Goal: Task Accomplishment & Management: Use online tool/utility

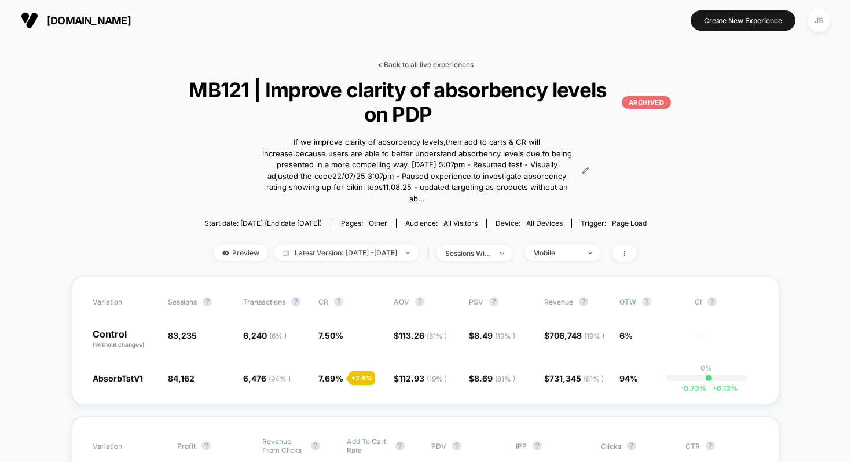
click at [426, 67] on link "< Back to all live experiences" at bounding box center [425, 64] width 96 height 9
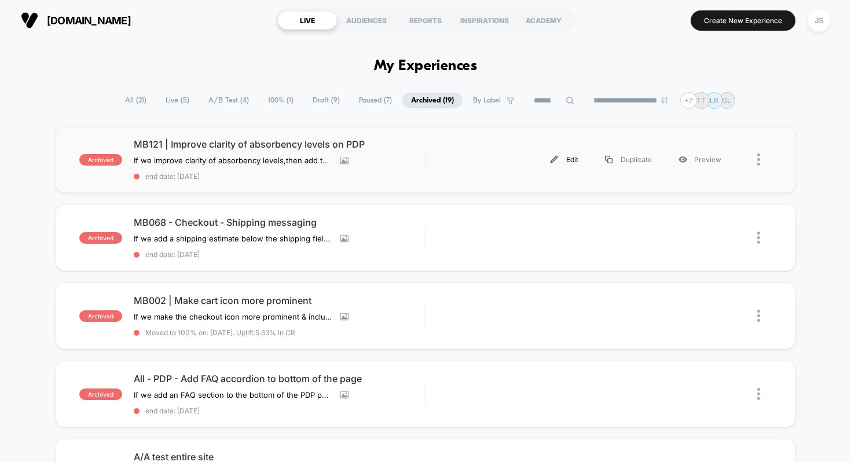
click at [575, 156] on div "Edit" at bounding box center [564, 159] width 54 height 26
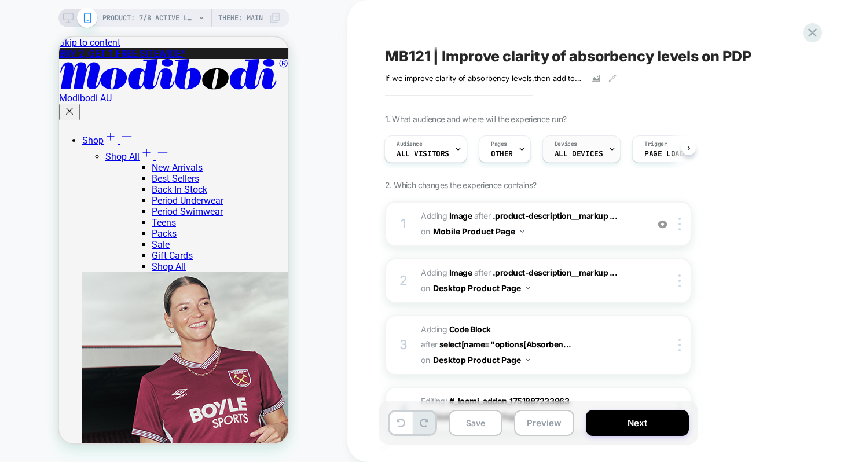
click at [574, 146] on span "Devices" at bounding box center [566, 144] width 23 height 8
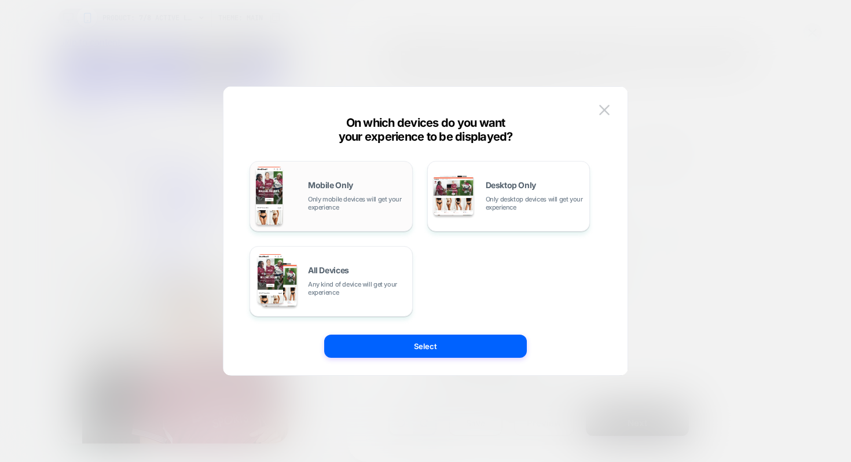
click at [373, 207] on span "Only mobile devices will get your experience" at bounding box center [357, 203] width 98 height 16
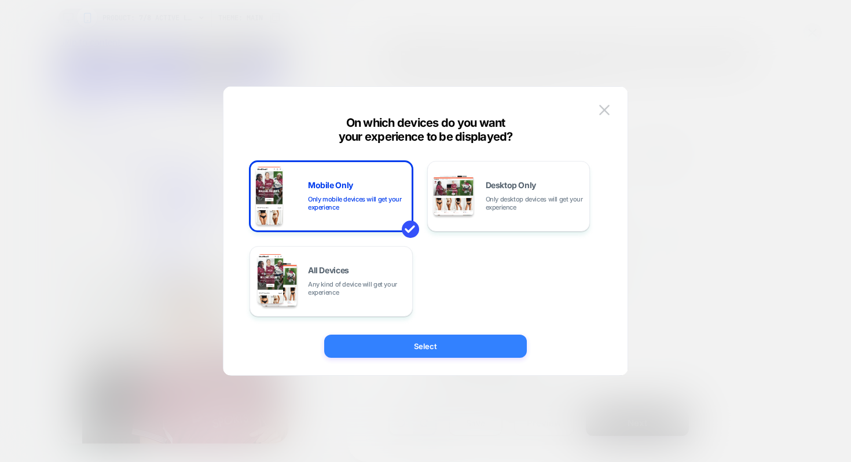
click at [404, 345] on button "Select" at bounding box center [425, 346] width 203 height 23
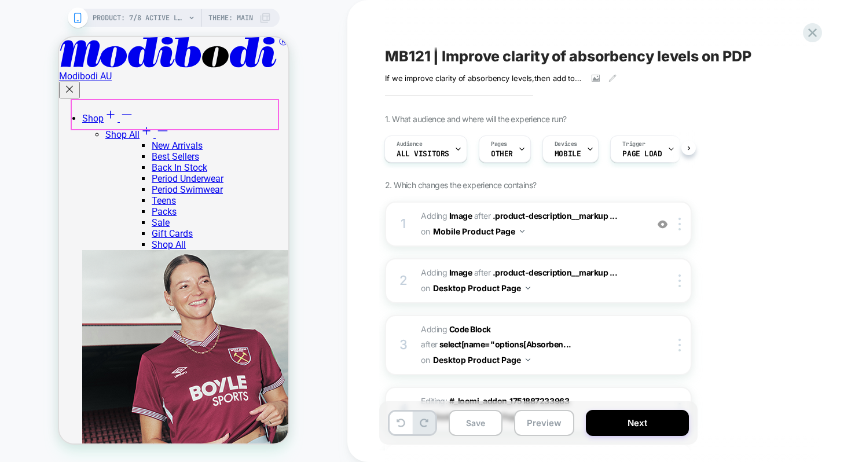
scroll to position [922, 0]
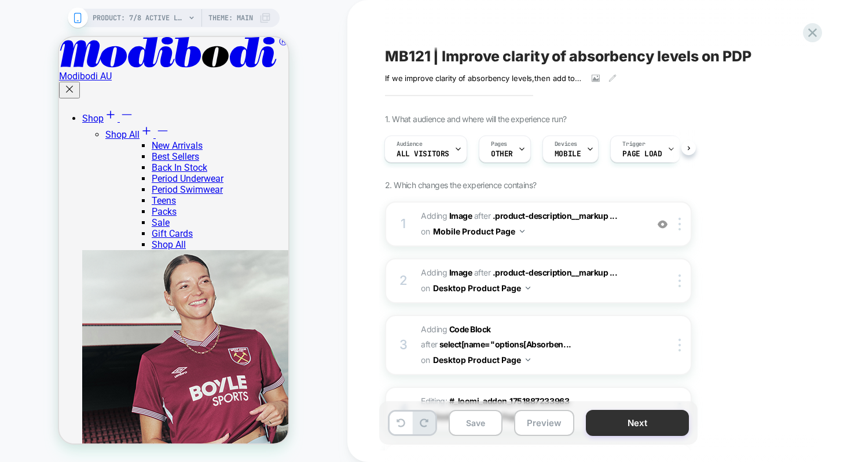
click at [606, 430] on button "Next" at bounding box center [637, 423] width 103 height 26
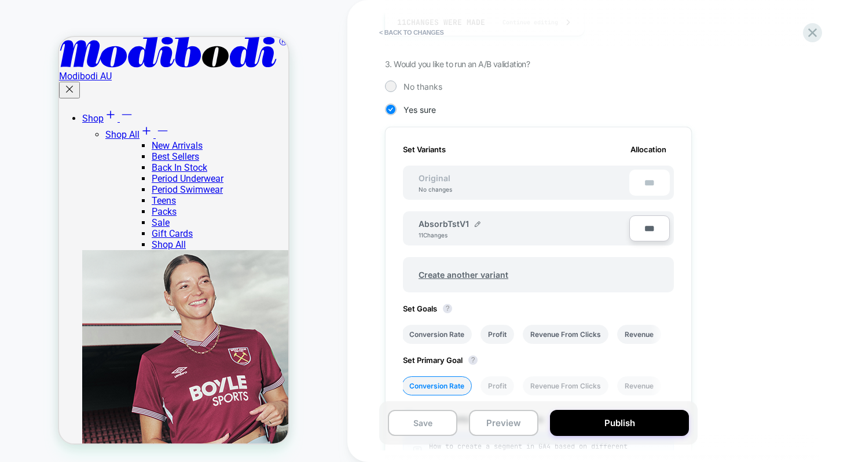
scroll to position [175, 0]
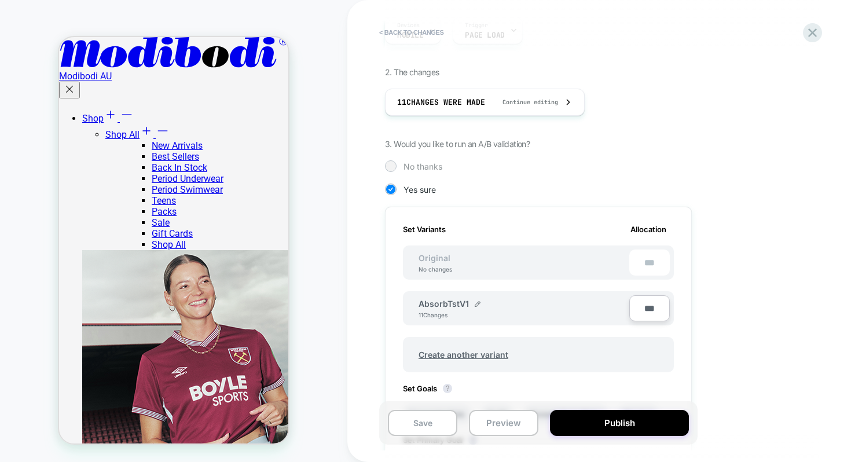
click at [416, 167] on span "No thanks" at bounding box center [422, 167] width 39 height 10
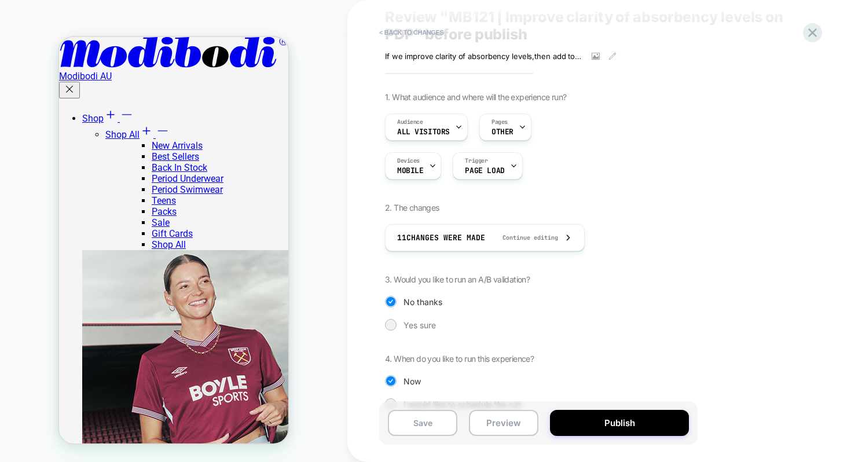
scroll to position [62, 0]
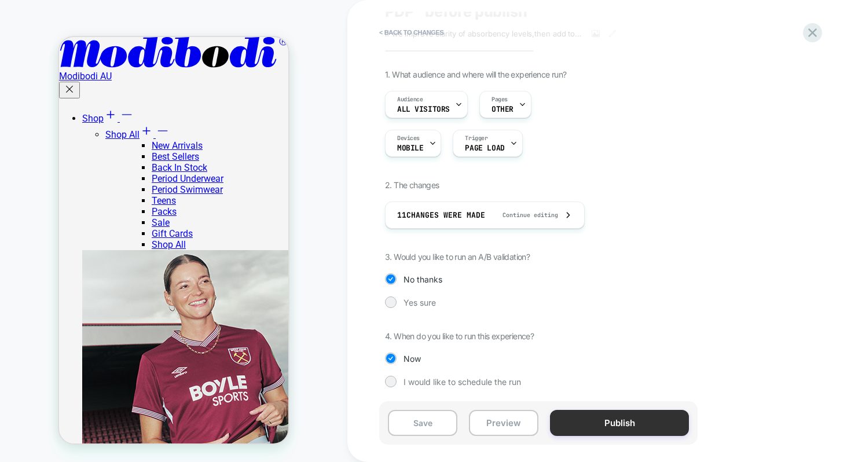
click at [583, 425] on button "Publish" at bounding box center [619, 423] width 139 height 26
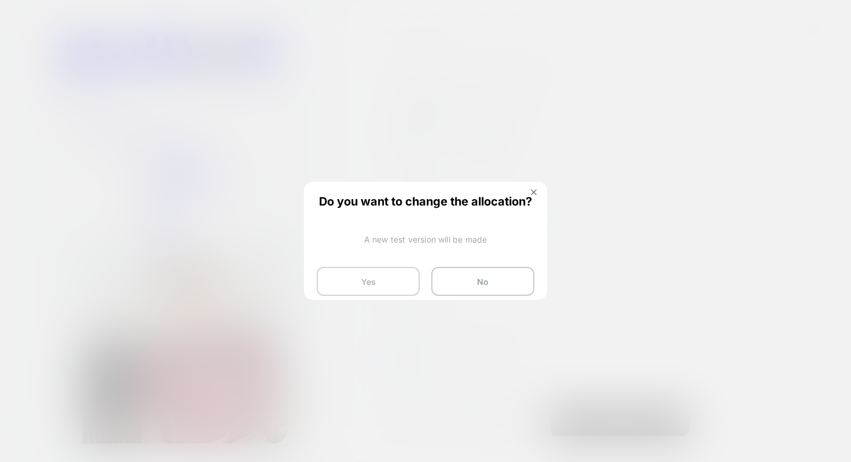
click at [358, 281] on button "Yes" at bounding box center [368, 281] width 103 height 29
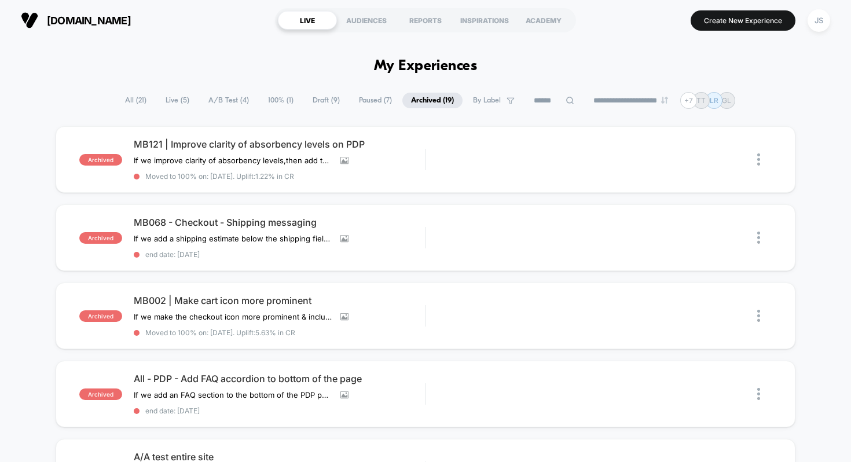
click at [179, 98] on span "Live ( 5 )" at bounding box center [177, 101] width 41 height 16
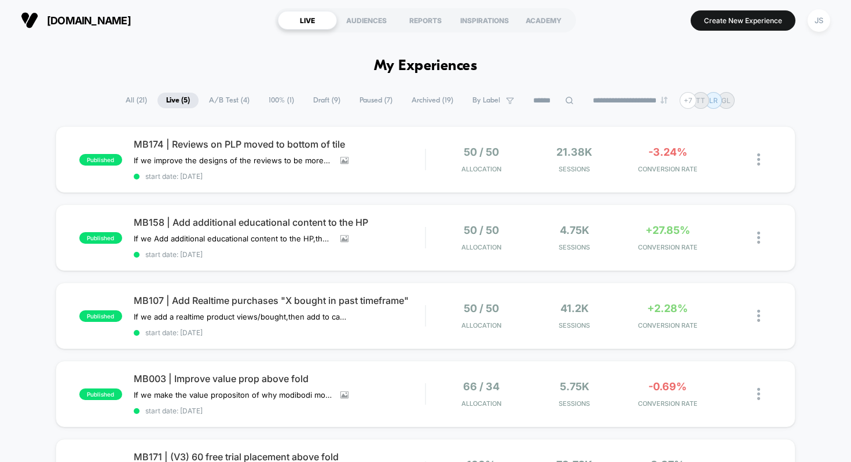
click at [263, 98] on span "100% ( 1 )" at bounding box center [281, 101] width 43 height 16
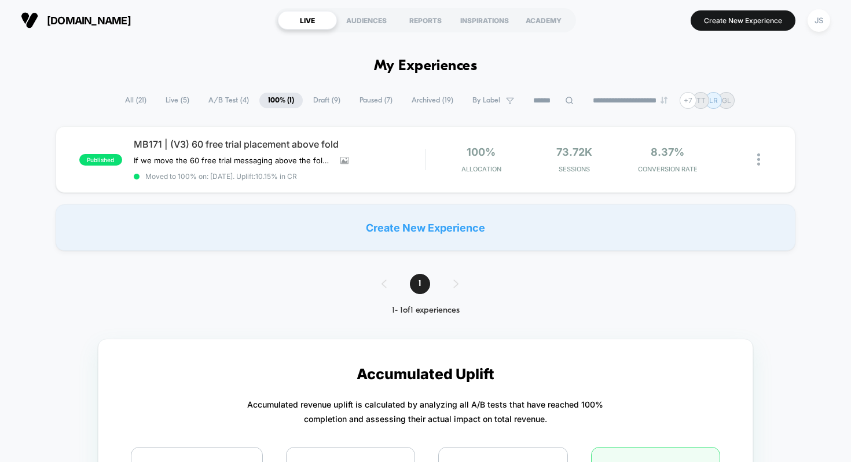
click at [165, 97] on span "Live ( 5 )" at bounding box center [177, 101] width 41 height 16
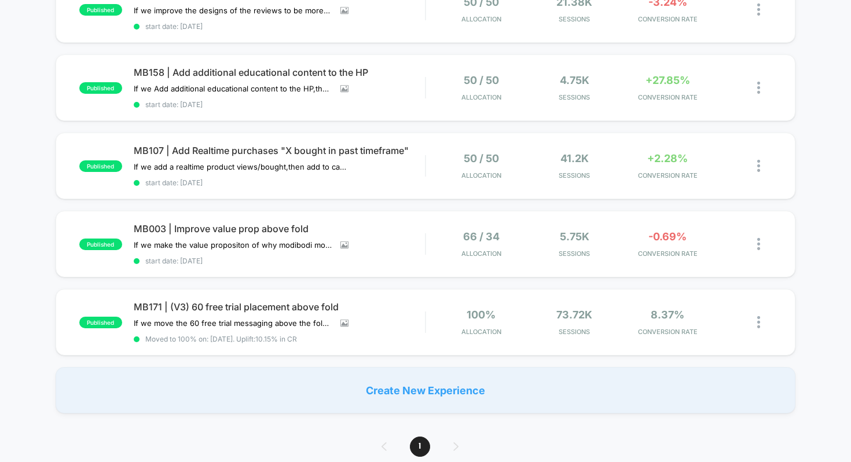
scroll to position [71, 0]
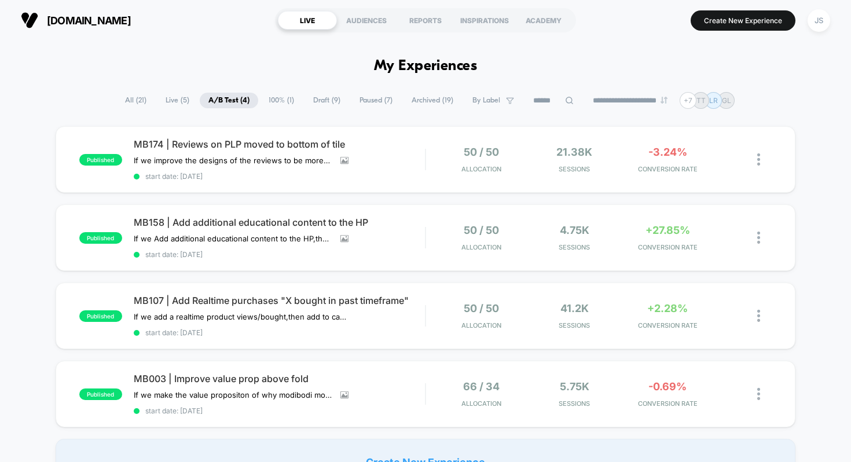
click at [274, 103] on span "100% ( 1 )" at bounding box center [281, 101] width 43 height 16
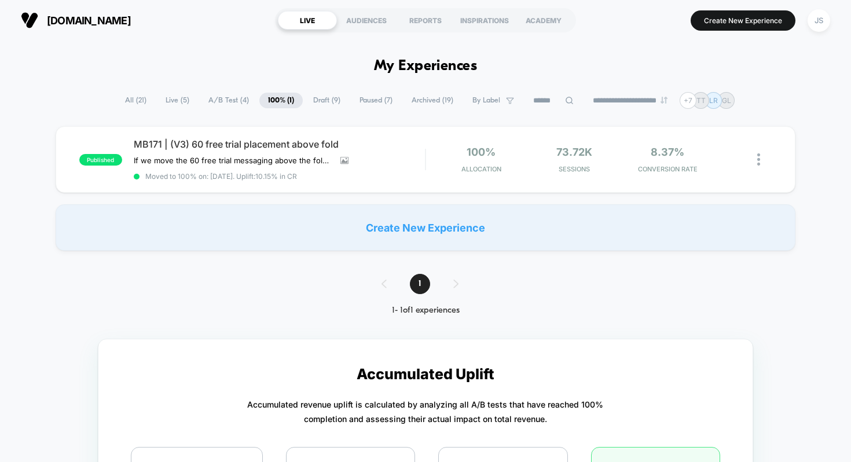
click at [308, 102] on span "Draft ( 9 )" at bounding box center [326, 101] width 45 height 16
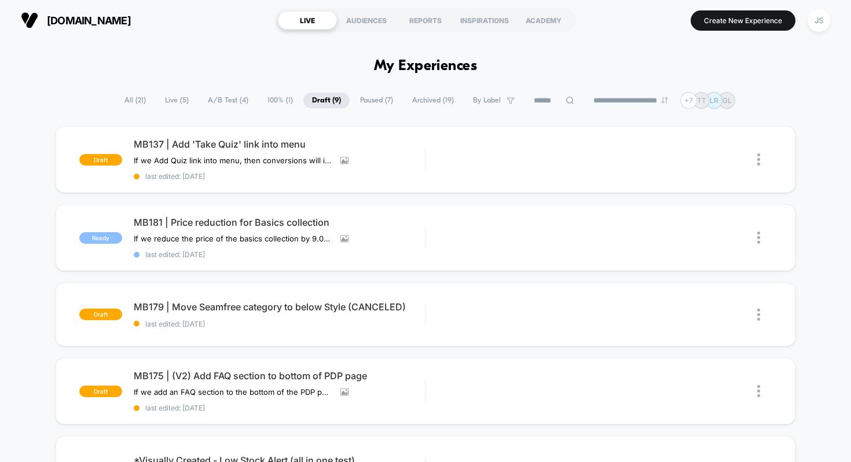
scroll to position [7, 0]
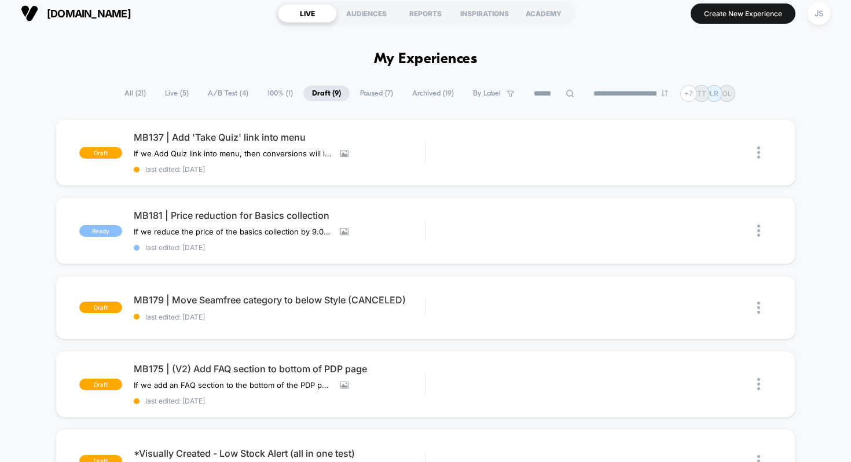
click at [180, 93] on span "Live ( 5 )" at bounding box center [176, 94] width 41 height 16
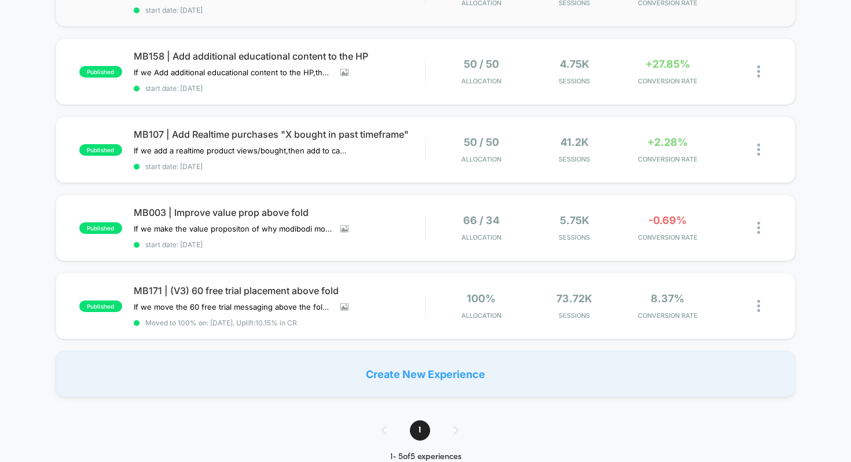
scroll to position [0, 0]
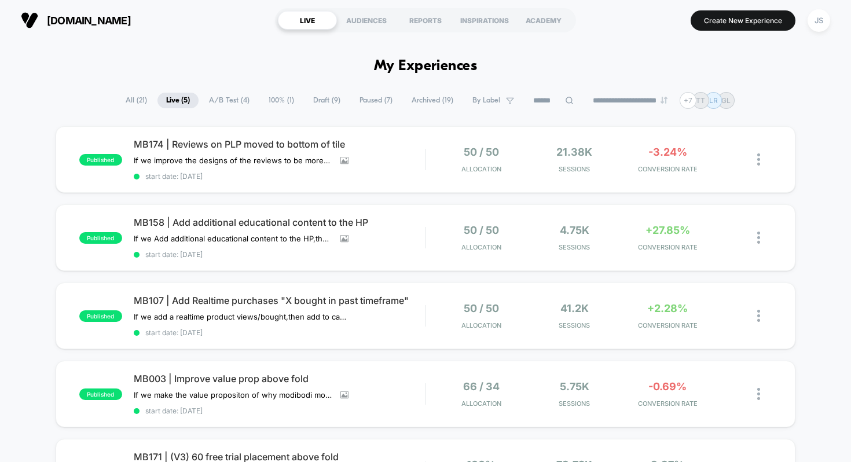
click at [220, 93] on span "A/B Test ( 4 )" at bounding box center [229, 101] width 58 height 16
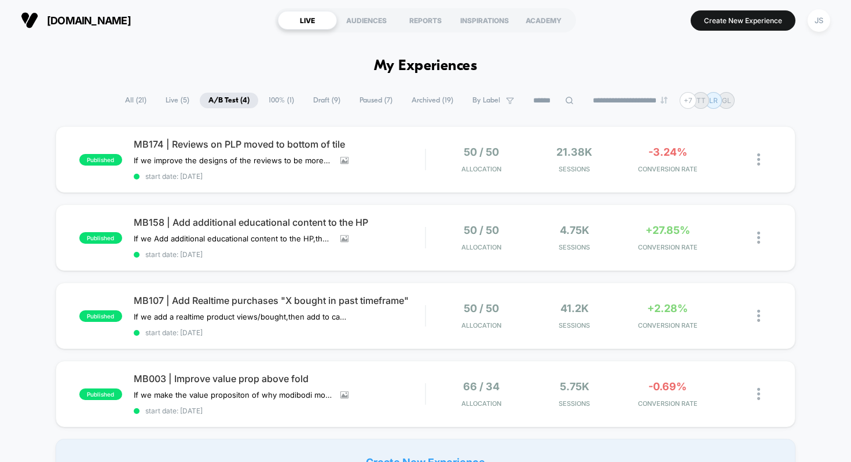
click at [420, 105] on span "Archived ( 19 )" at bounding box center [432, 101] width 59 height 16
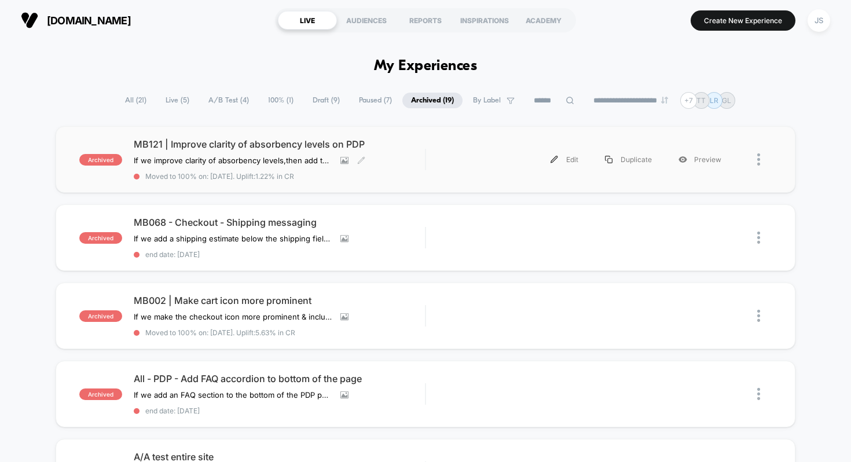
click at [294, 144] on span "MB121 | Improve clarity of absorbency levels on PDP" at bounding box center [280, 144] width 292 height 12
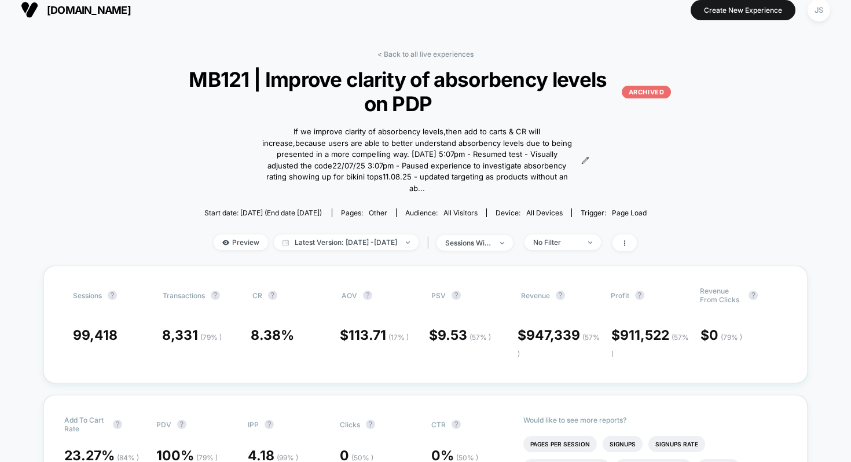
scroll to position [12, 0]
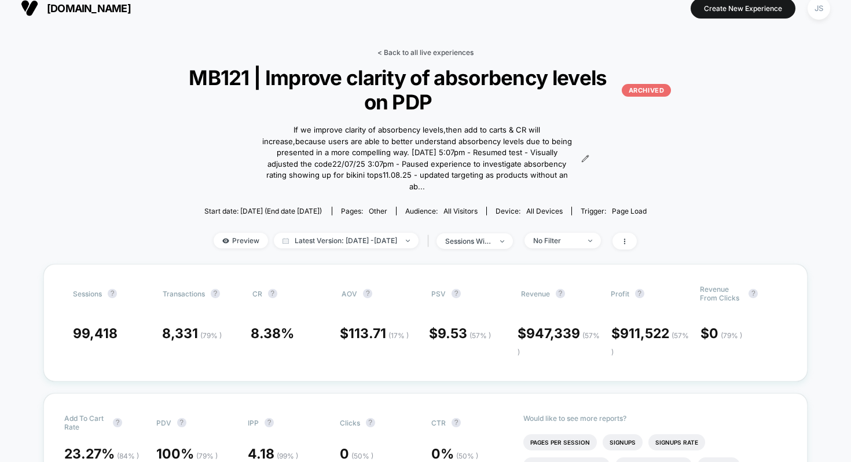
click at [431, 52] on link "< Back to all live experiences" at bounding box center [425, 52] width 96 height 9
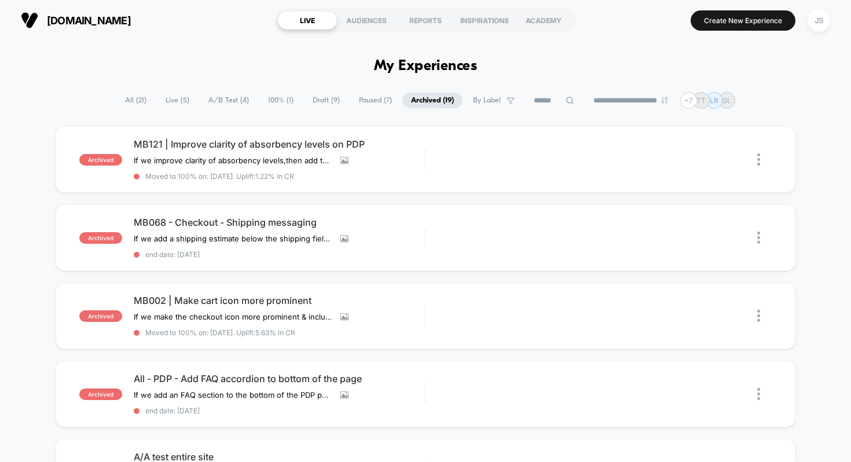
click at [271, 104] on span "100% ( 1 )" at bounding box center [280, 101] width 43 height 16
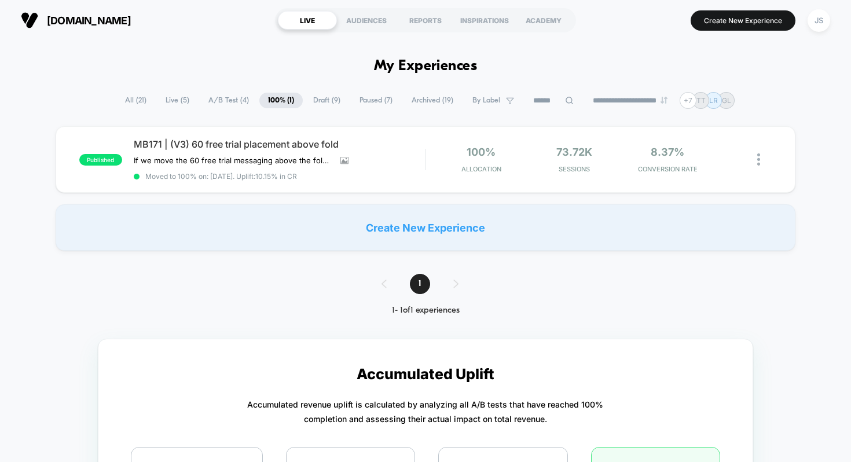
click at [431, 101] on span "Archived ( 19 )" at bounding box center [432, 101] width 59 height 16
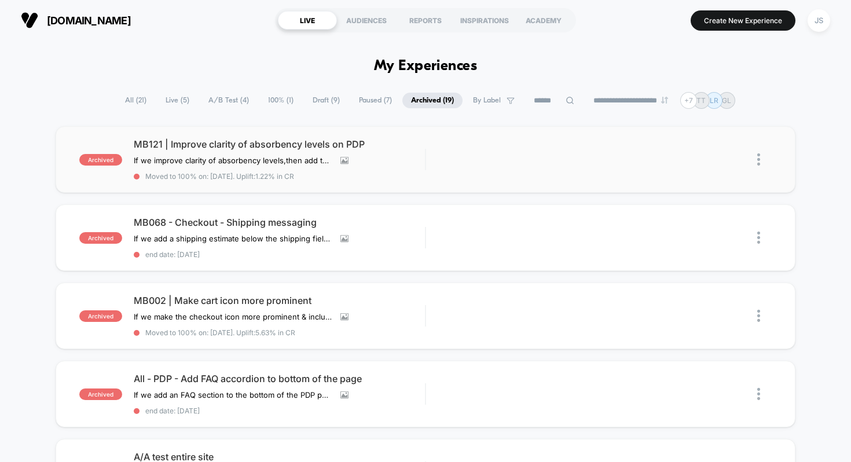
click at [758, 161] on img at bounding box center [758, 159] width 3 height 12
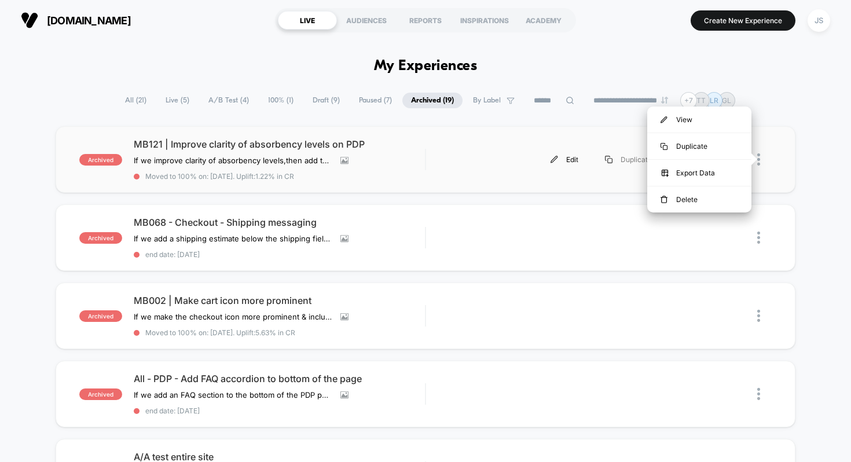
click at [560, 157] on div "Edit" at bounding box center [564, 159] width 54 height 26
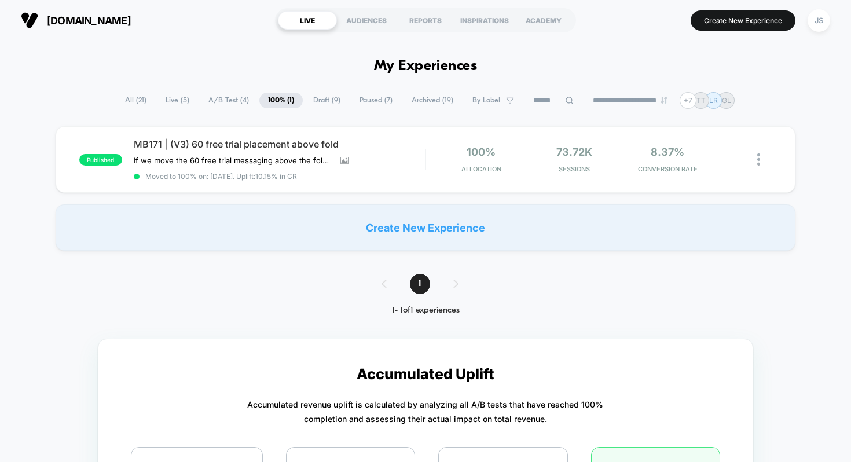
click at [414, 98] on span "Archived ( 19 )" at bounding box center [432, 101] width 59 height 16
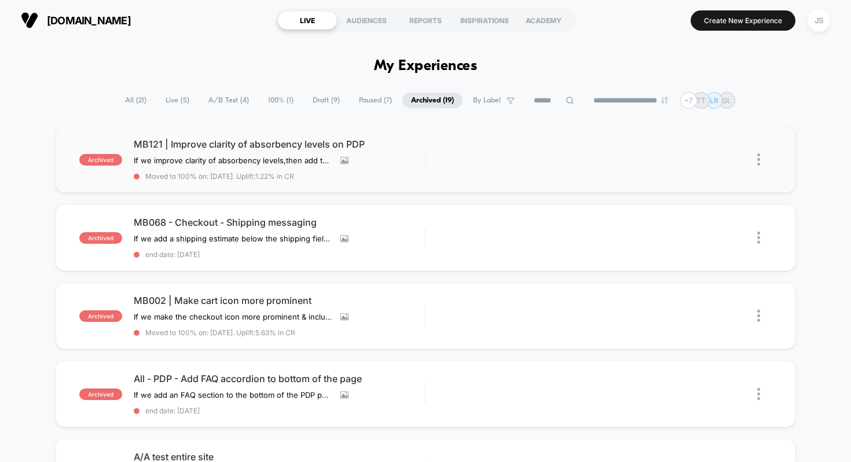
click at [757, 159] on img at bounding box center [758, 159] width 3 height 12
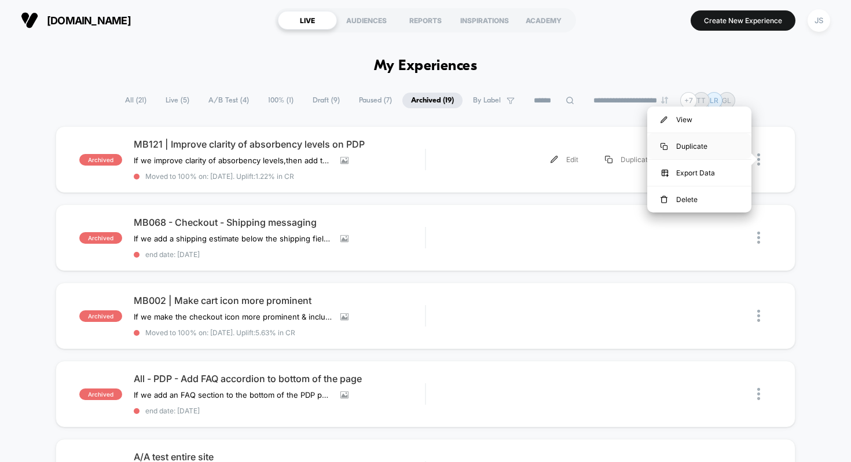
click at [711, 149] on div "Duplicate" at bounding box center [699, 146] width 104 height 26
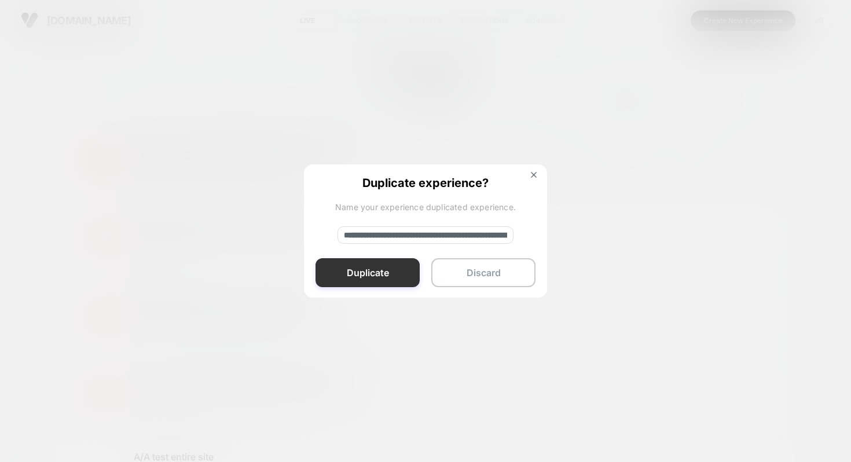
click at [353, 263] on button "Duplicate" at bounding box center [367, 272] width 104 height 29
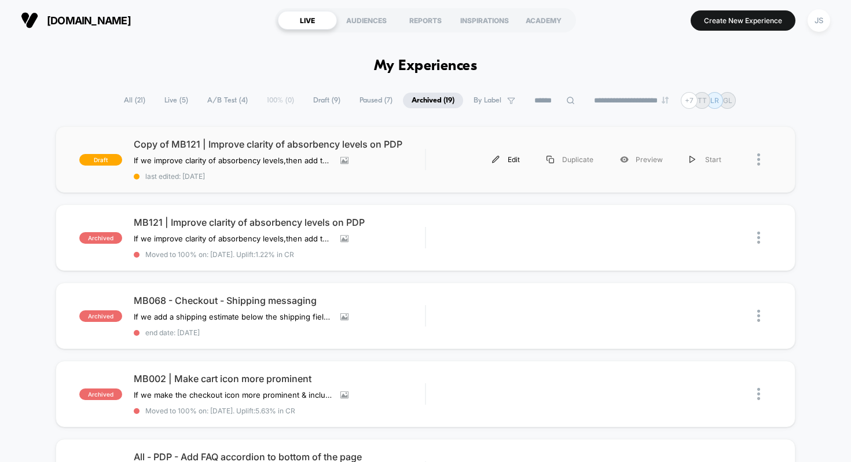
click at [520, 163] on div "Edit" at bounding box center [506, 159] width 54 height 26
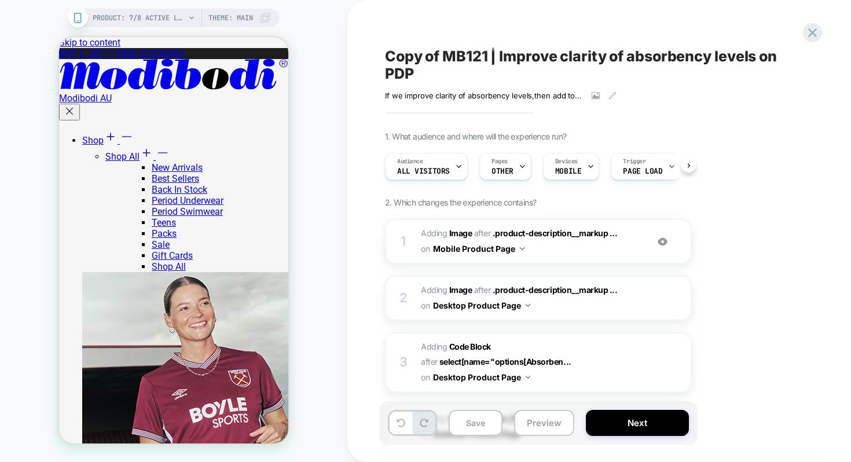
scroll to position [0, 1]
click at [445, 58] on span "Copy of MB121 | Improve clarity of absorbency levels on PDP" at bounding box center [596, 64] width 423 height 35
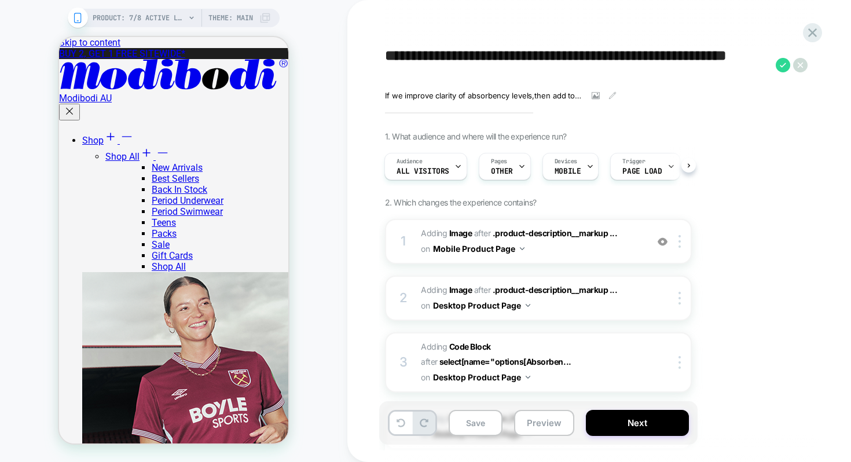
click at [445, 56] on textarea "**********" at bounding box center [577, 64] width 385 height 35
drag, startPoint x: 445, startPoint y: 56, endPoint x: 394, endPoint y: 62, distance: 51.3
click at [394, 62] on textarea "**********" at bounding box center [577, 64] width 385 height 35
click at [433, 53] on textarea "**********" at bounding box center [577, 64] width 385 height 35
drag, startPoint x: 445, startPoint y: 54, endPoint x: 386, endPoint y: 54, distance: 58.5
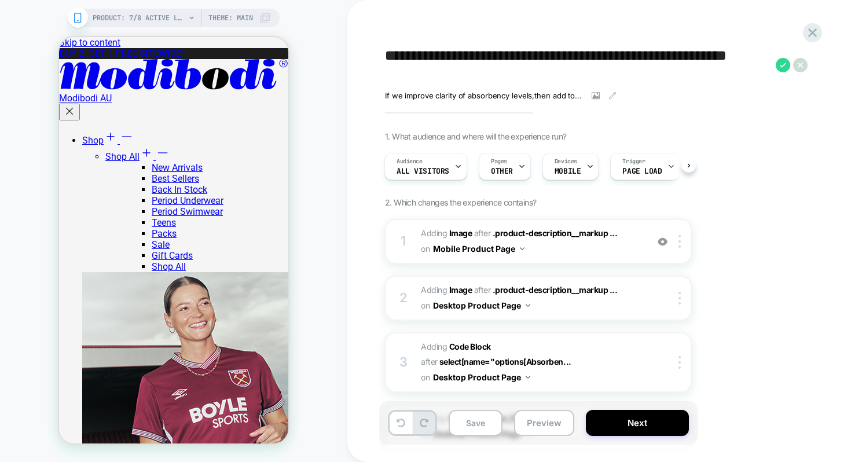
click at [386, 54] on textarea "**********" at bounding box center [577, 64] width 385 height 35
click at [449, 72] on textarea "**********" at bounding box center [577, 64] width 385 height 35
click at [450, 69] on textarea "**********" at bounding box center [577, 64] width 385 height 35
type textarea "**********"
click at [779, 65] on icon at bounding box center [783, 65] width 14 height 14
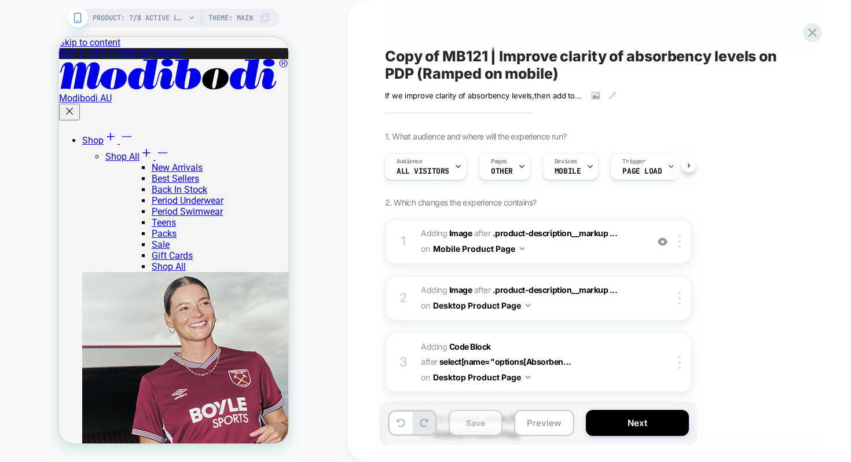
click at [462, 424] on button "Save" at bounding box center [476, 423] width 54 height 26
click at [599, 426] on button "Next" at bounding box center [637, 423] width 103 height 26
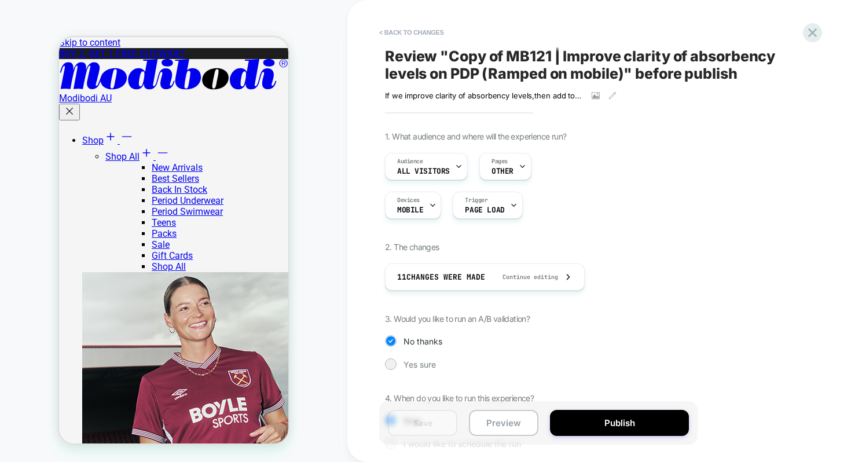
scroll to position [62, 0]
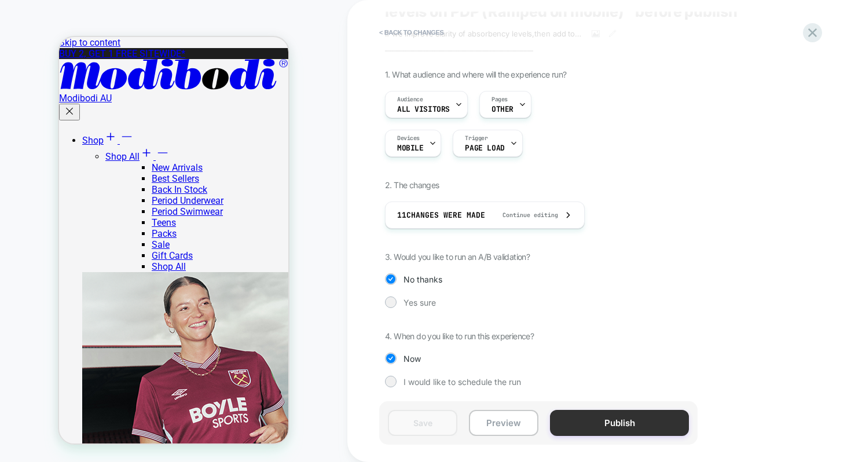
click at [638, 416] on button "Publish" at bounding box center [619, 423] width 139 height 26
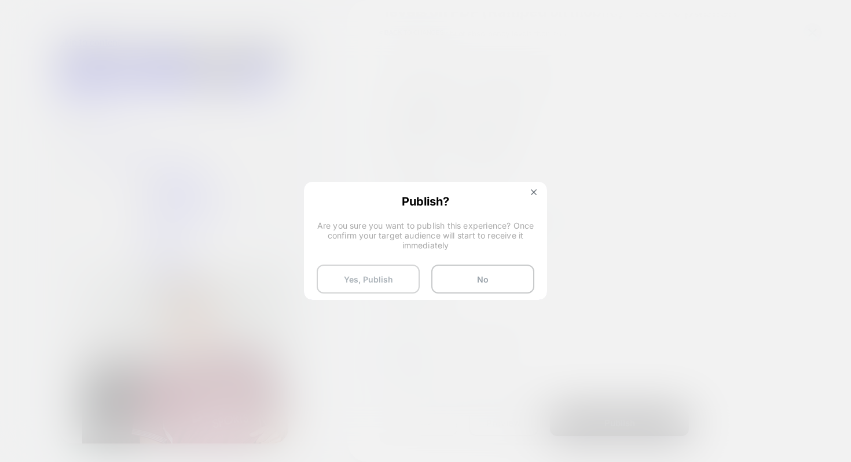
click at [399, 284] on button "Yes, Publish" at bounding box center [368, 279] width 103 height 29
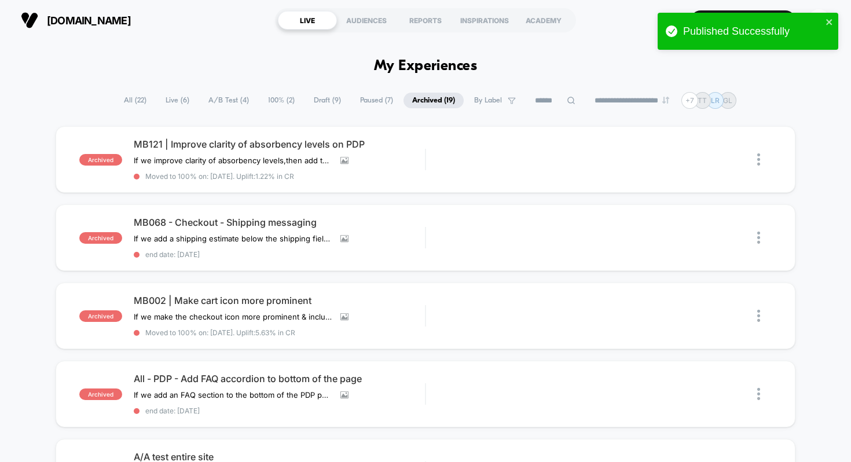
click at [280, 97] on span "100% ( 2 )" at bounding box center [281, 101] width 44 height 16
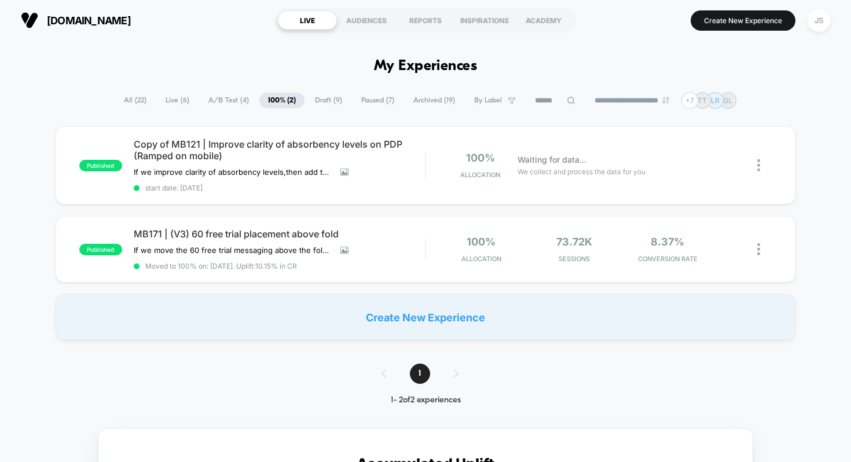
click at [239, 93] on span "A/B Test ( 4 )" at bounding box center [229, 101] width 58 height 16
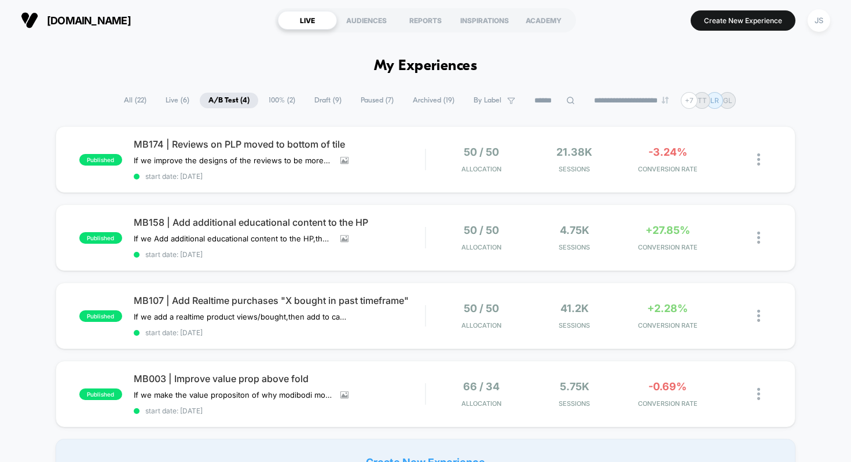
click at [140, 99] on span "All ( 22 )" at bounding box center [135, 101] width 40 height 16
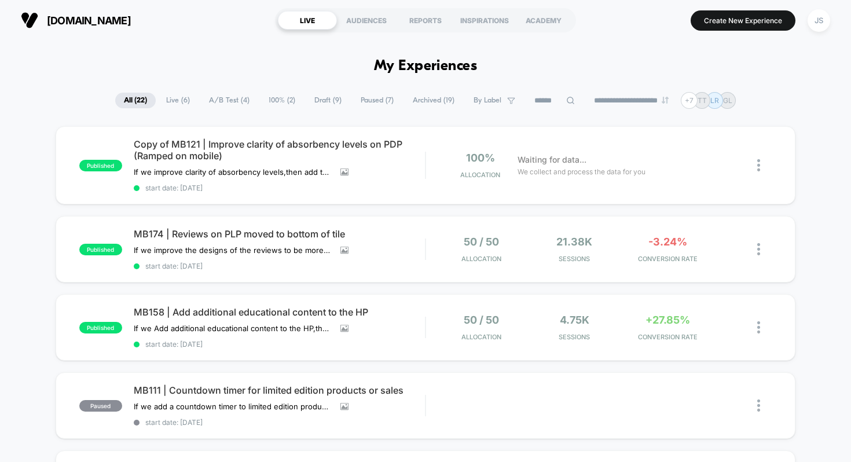
click at [820, 24] on div "JS" at bounding box center [819, 20] width 23 height 23
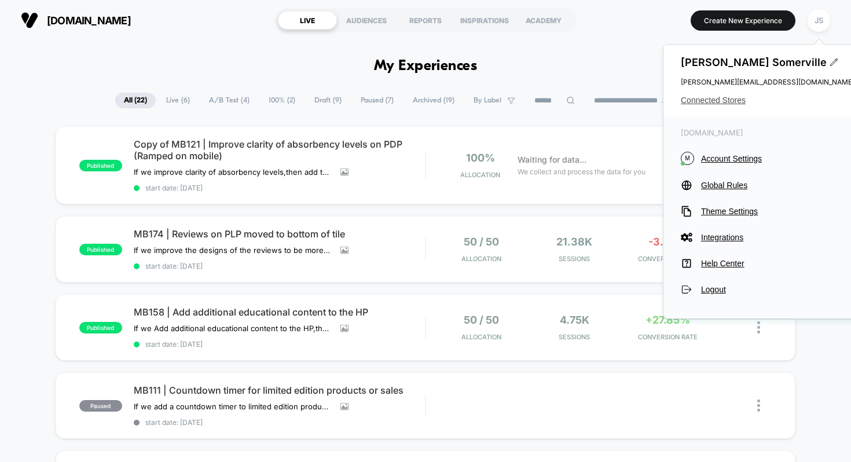
click at [712, 96] on span "Connected Stores" at bounding box center [768, 100] width 174 height 9
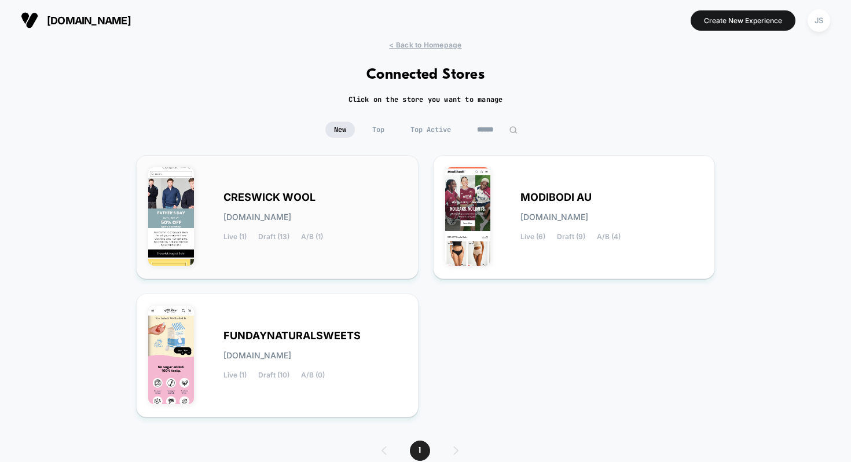
click at [331, 222] on div "CRESWICK WOOL creswick-wool.myshopify.com Live (1) Draft (13) A/B (1)" at bounding box center [314, 216] width 183 height 47
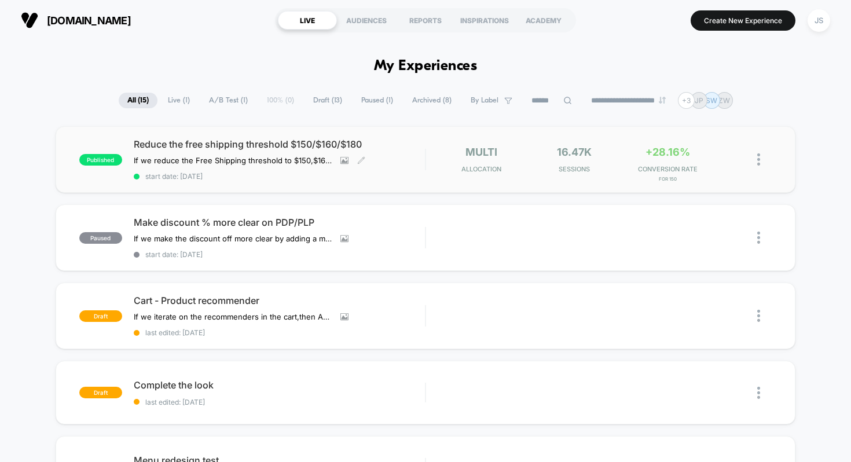
click at [219, 141] on span "Reduce the free shipping threshold $150/$160/$180" at bounding box center [280, 144] width 292 height 12
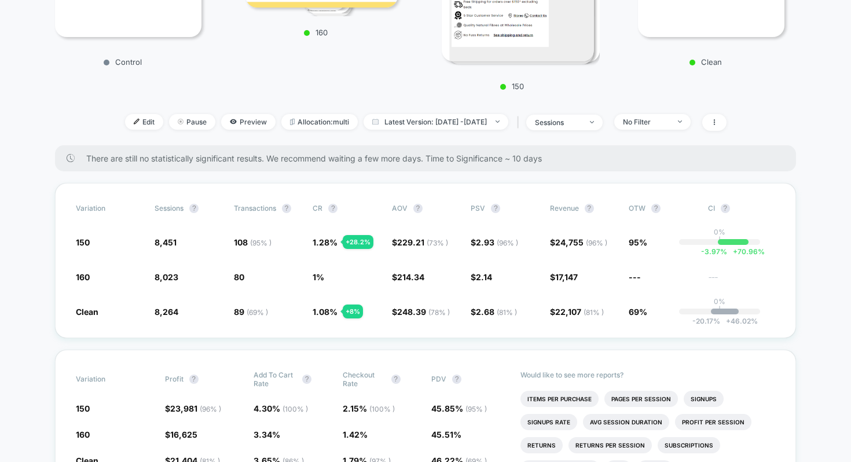
scroll to position [280, 0]
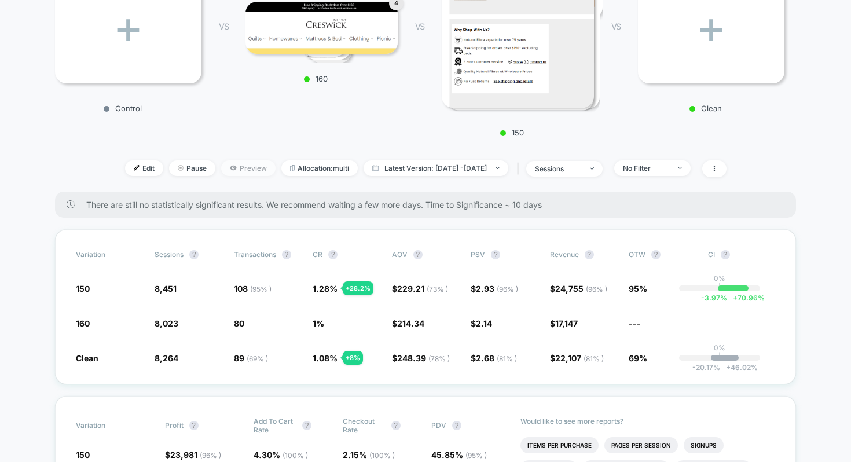
scroll to position [237, 0]
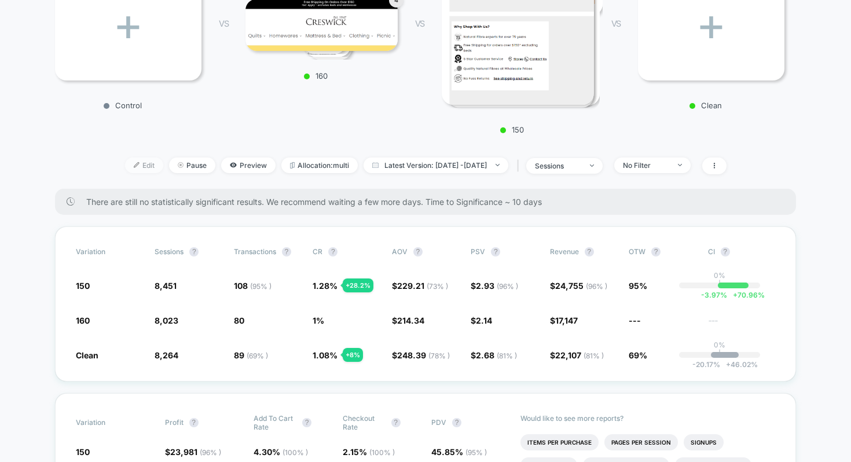
click at [127, 165] on span "Edit" at bounding box center [144, 165] width 38 height 16
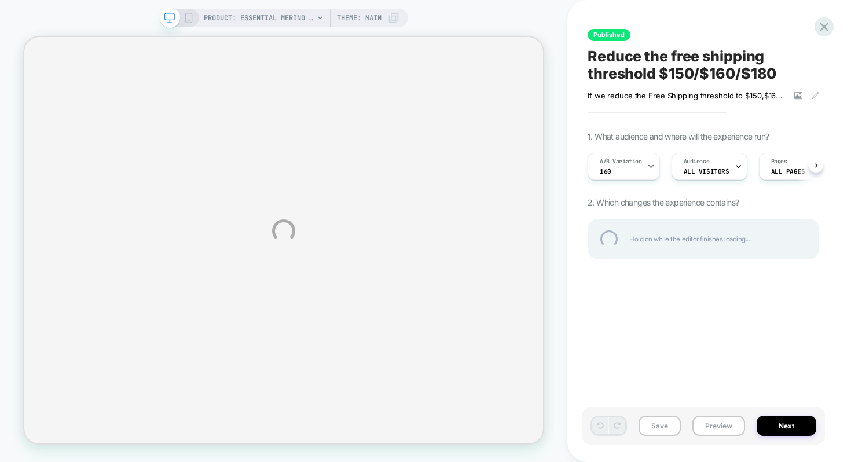
click at [783, 423] on div "PRODUCT: Essential Merino Wool Stitch Blanket PRODUCT: Essential Merino Wool St…" at bounding box center [425, 231] width 851 height 462
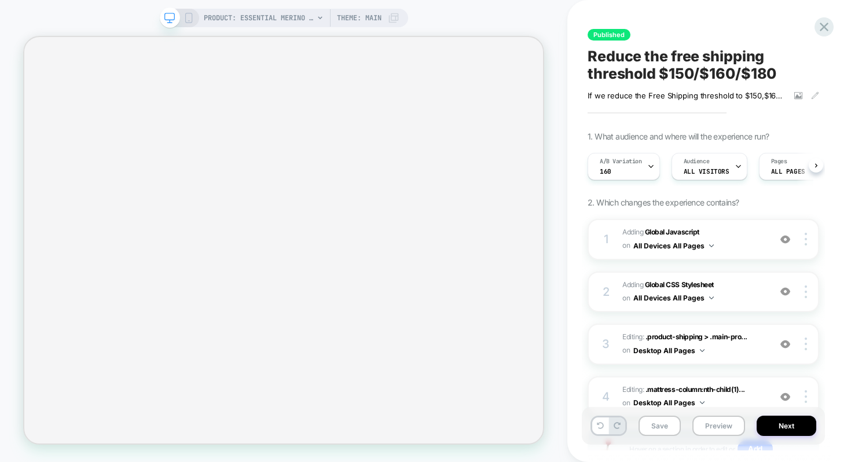
scroll to position [0, 1]
click at [775, 427] on button "Next" at bounding box center [787, 426] width 60 height 20
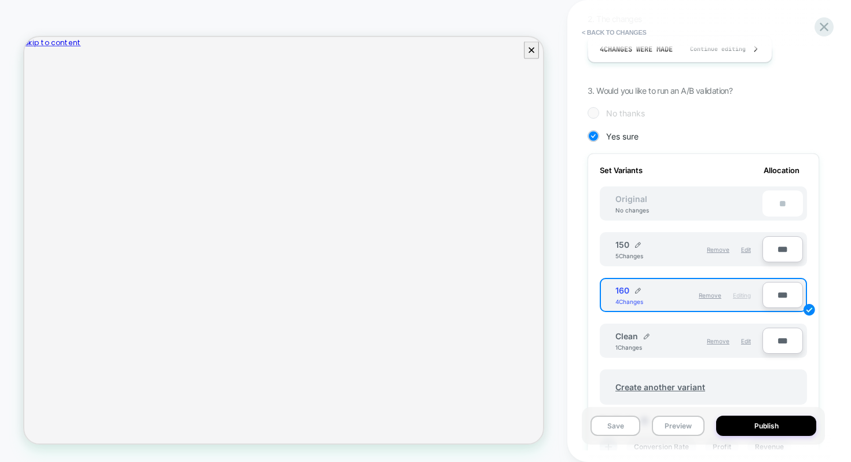
scroll to position [0, 0]
click at [781, 294] on input "***" at bounding box center [782, 295] width 41 height 26
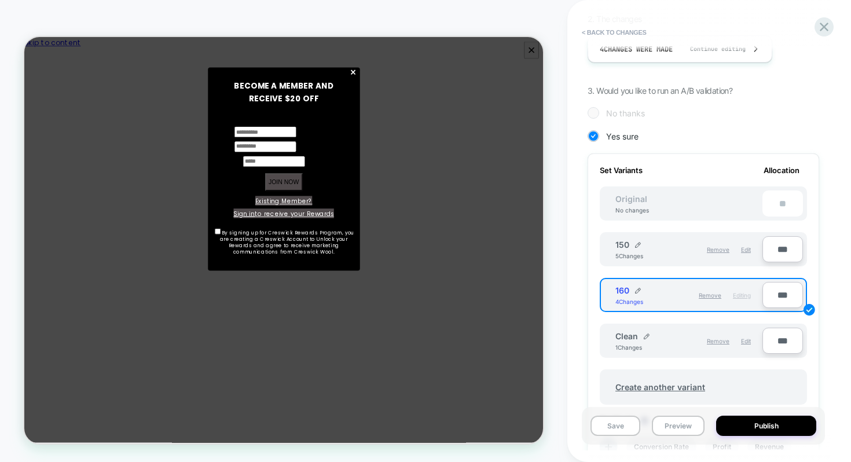
type input "***"
type input "**"
type input "***"
click at [776, 343] on input "***" at bounding box center [782, 341] width 41 height 26
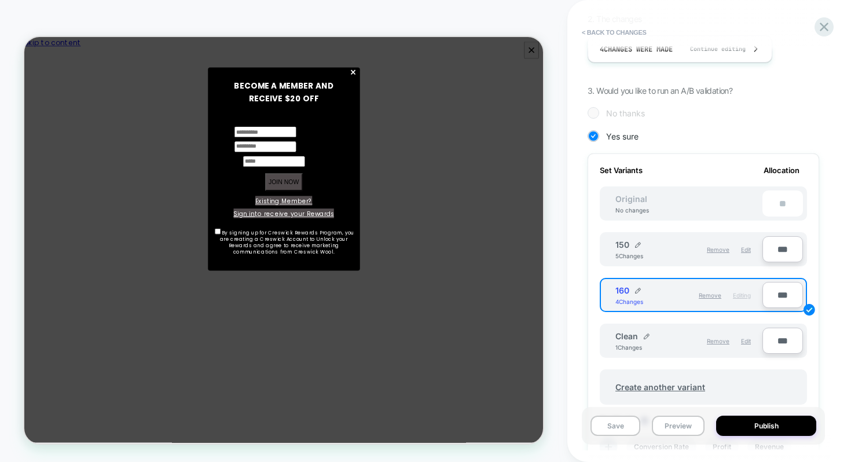
click at [776, 343] on input "***" at bounding box center [782, 341] width 41 height 26
type input "***"
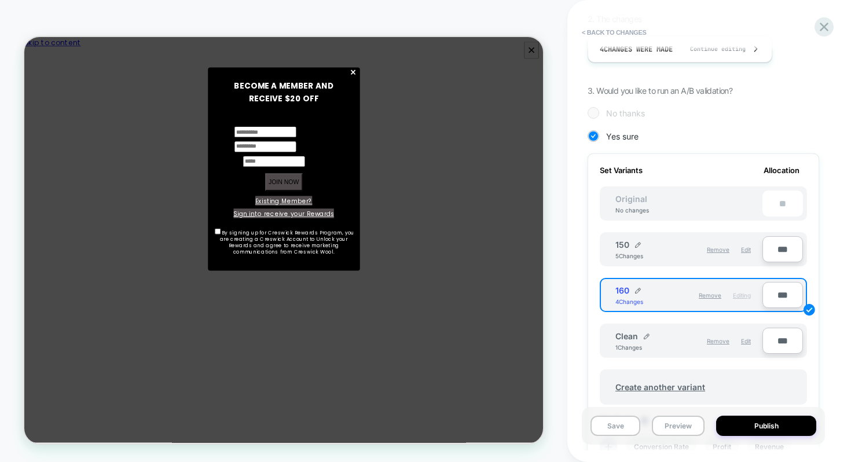
type input "**"
type input "***"
click at [811, 350] on div "Set Variants Allocation Original No changes ** 150 5 Changes Remove Edit *** 16…" at bounding box center [704, 373] width 232 height 440
click at [464, 81] on span "×" at bounding box center [463, 85] width 10 height 26
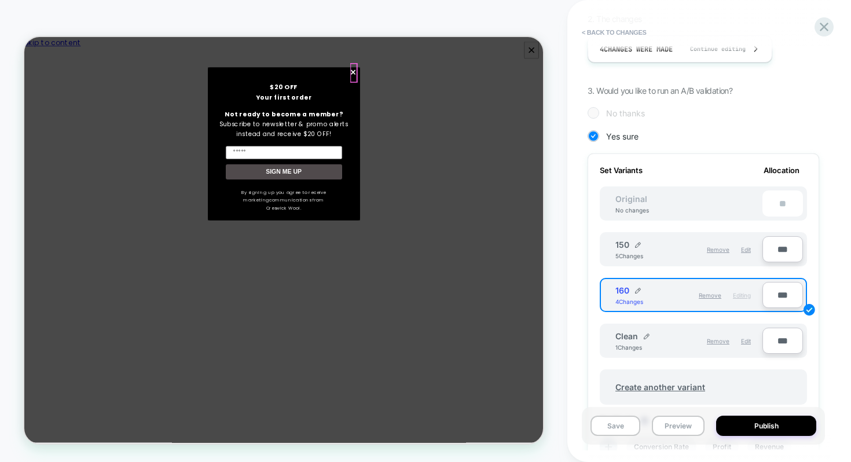
click at [461, 86] on span "×" at bounding box center [463, 85] width 10 height 26
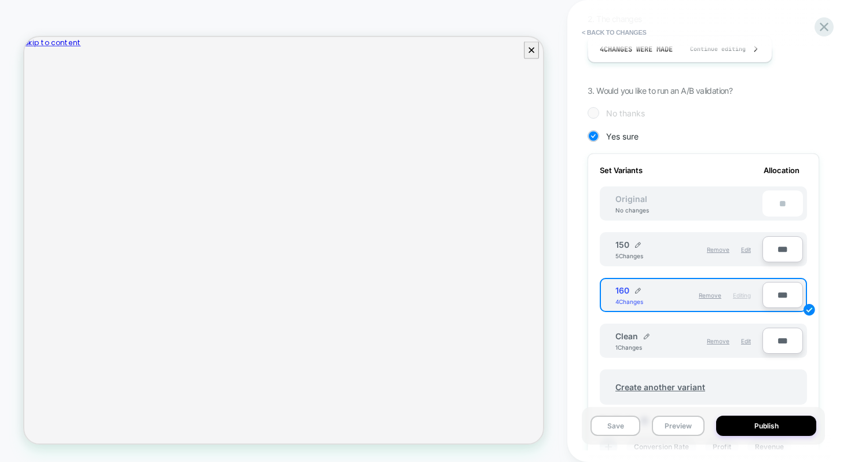
click at [837, 237] on div "< Back to changes Review " Reduce the free shipping threshold $150/$160/$180 " …" at bounding box center [709, 231] width 284 height 462
click at [783, 248] on input "***" at bounding box center [782, 249] width 41 height 26
type input "**"
click at [819, 261] on div "Set Variants Allocation Original No changes ** 150 5 Changes Remove Edit ** 160…" at bounding box center [704, 373] width 232 height 440
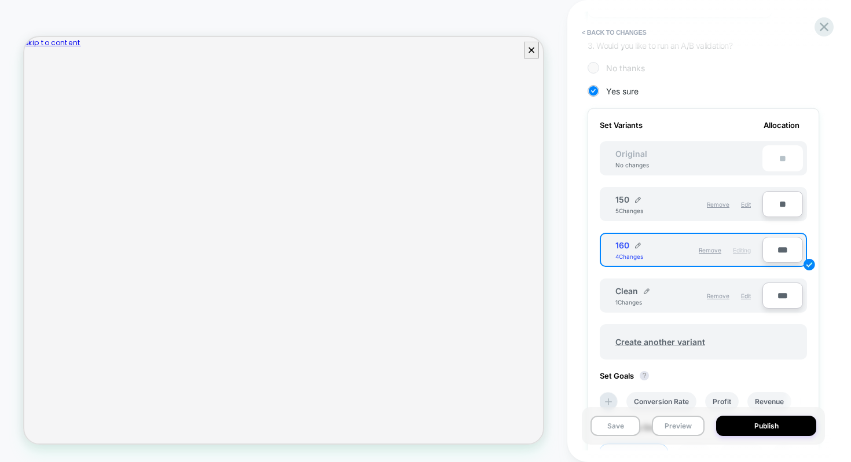
scroll to position [296, 0]
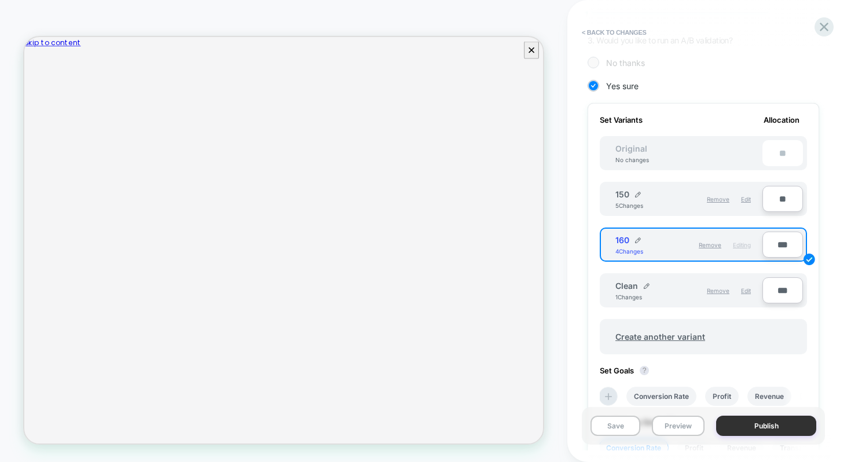
click at [743, 427] on button "Publish" at bounding box center [766, 426] width 100 height 20
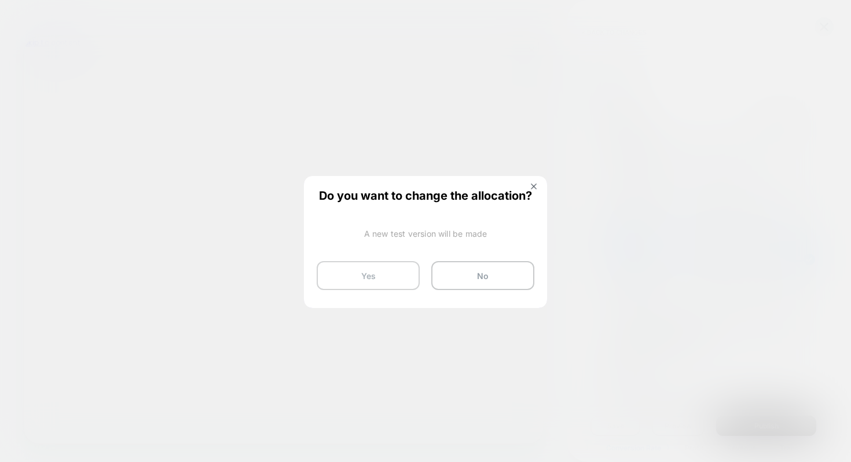
click at [379, 280] on button "Yes" at bounding box center [368, 275] width 103 height 29
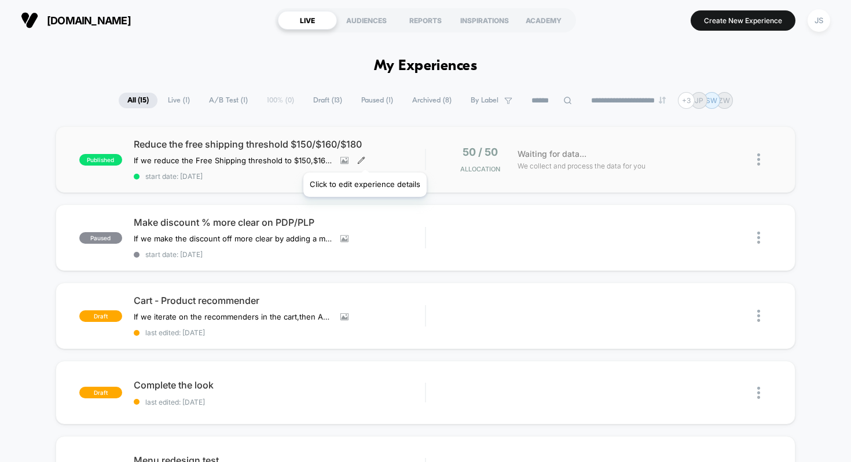
click at [364, 158] on icon at bounding box center [361, 160] width 8 height 8
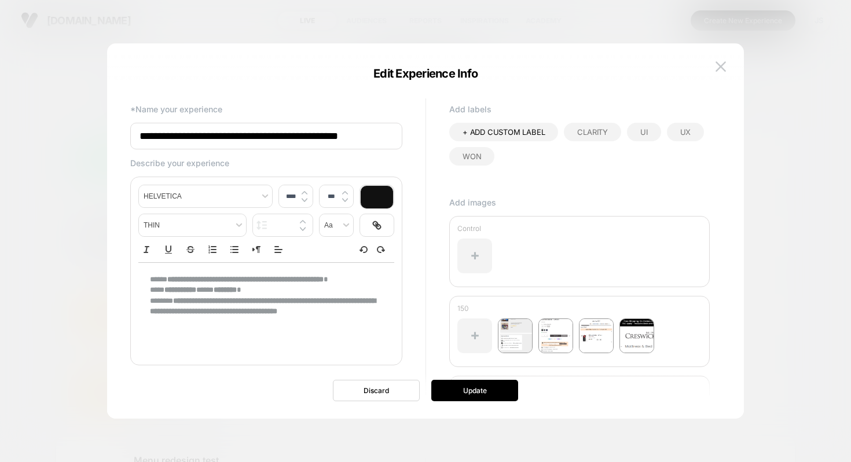
type input "****"
click at [147, 278] on div "**********" at bounding box center [266, 301] width 256 height 76
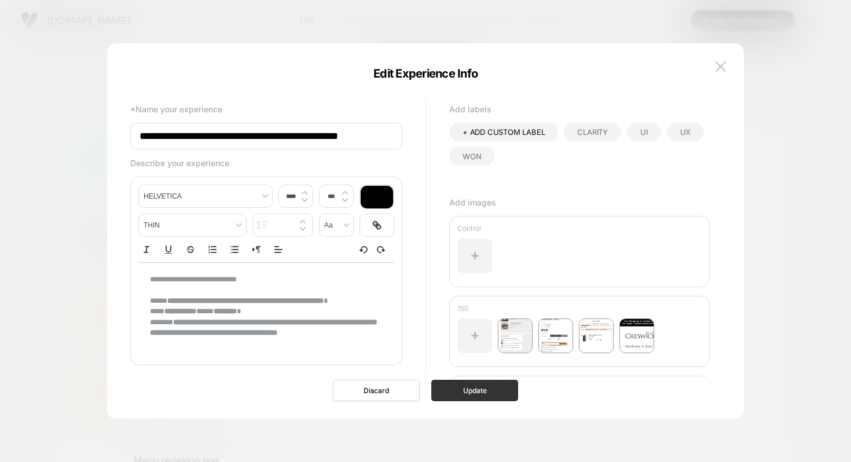
click at [449, 396] on button "Update" at bounding box center [474, 390] width 87 height 21
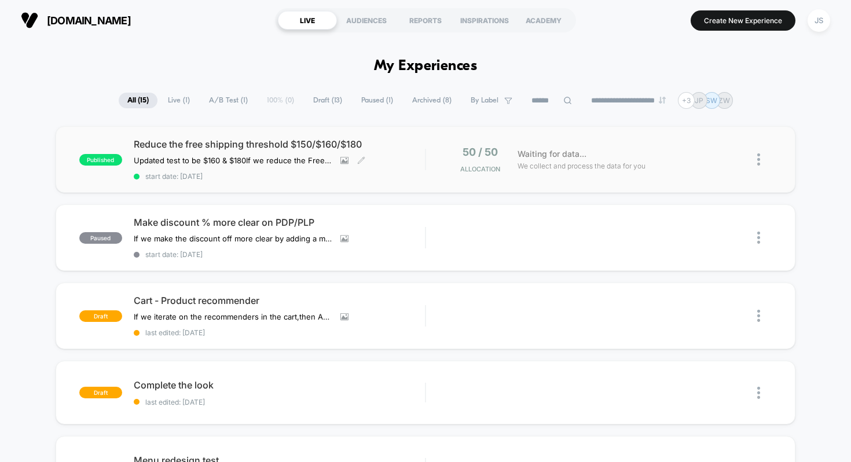
click at [226, 140] on span "Reduce the free shipping threshold $150/$160/$180" at bounding box center [280, 144] width 292 height 12
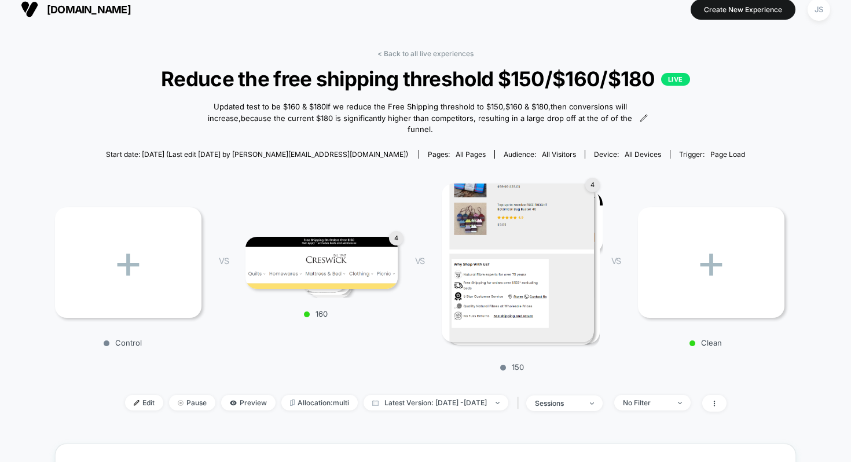
scroll to position [14, 0]
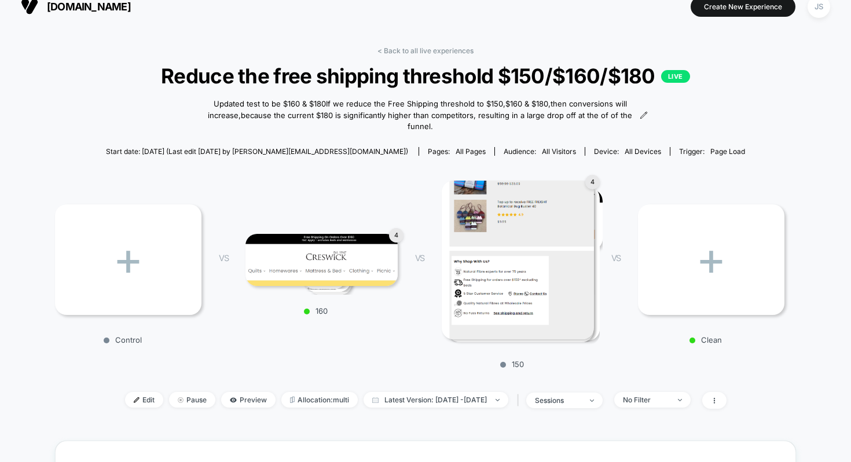
click at [515, 54] on div "< Back to all live experiences Reduce the free shipping threshold $150/$160/$18…" at bounding box center [425, 234] width 741 height 377
click at [524, 71] on span "Reduce the free shipping threshold $150/$160/$180 LIVE" at bounding box center [425, 76] width 667 height 24
click at [537, 80] on span "Reduce the free shipping threshold $150/$160/$180 LIVE" at bounding box center [425, 76] width 667 height 24
click at [370, 71] on span "Reduce the free shipping threshold $150/$160/$180 LIVE" at bounding box center [425, 76] width 667 height 24
click at [646, 116] on icon at bounding box center [644, 115] width 8 height 8
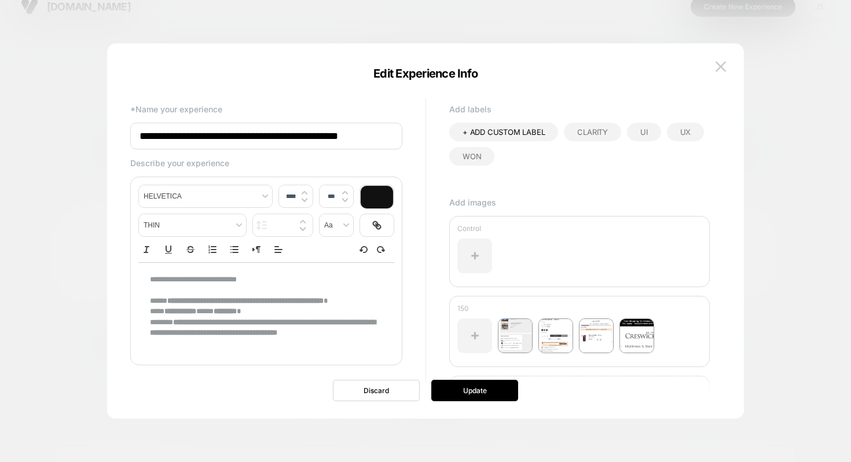
drag, startPoint x: 335, startPoint y: 134, endPoint x: 315, endPoint y: 142, distance: 21.6
click at [315, 142] on input "**********" at bounding box center [266, 136] width 272 height 27
click at [337, 136] on input "**********" at bounding box center [266, 136] width 272 height 27
type input "**********"
click at [478, 385] on button "Update" at bounding box center [474, 390] width 87 height 21
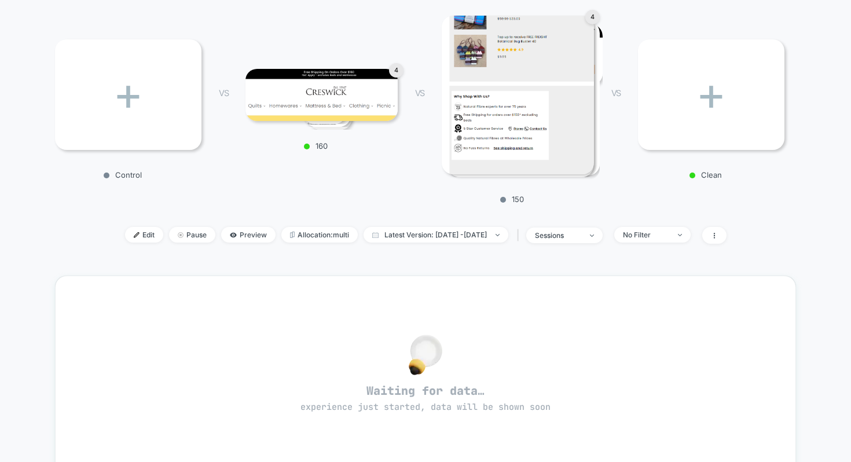
scroll to position [170, 0]
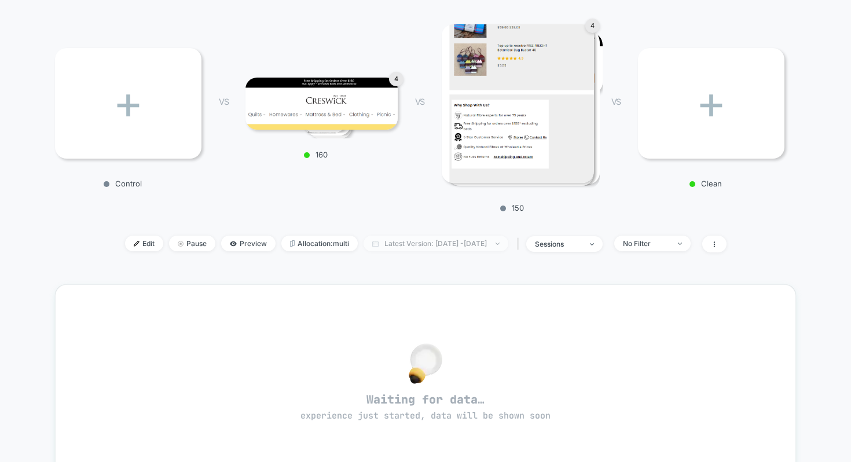
click at [387, 239] on span "Latest Version: Oct 9, 2025 - Oct 9, 2025" at bounding box center [436, 244] width 145 height 16
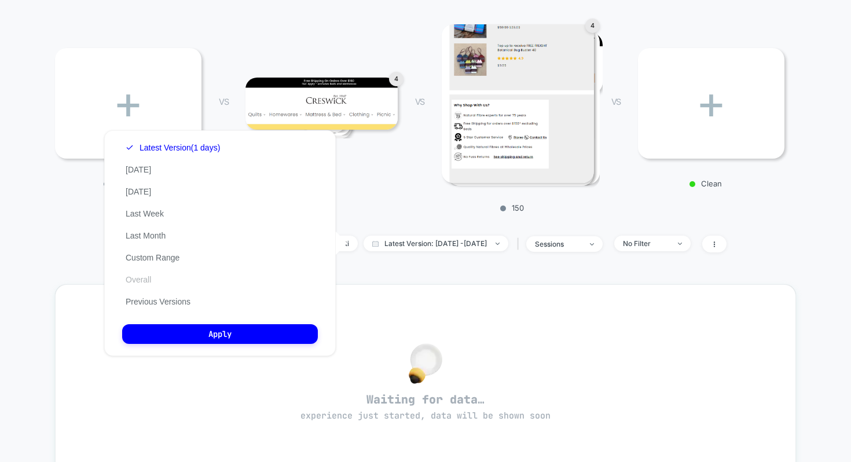
click at [144, 284] on button "Overall" at bounding box center [138, 279] width 32 height 10
click at [159, 298] on button "Previous Versions" at bounding box center [158, 301] width 72 height 10
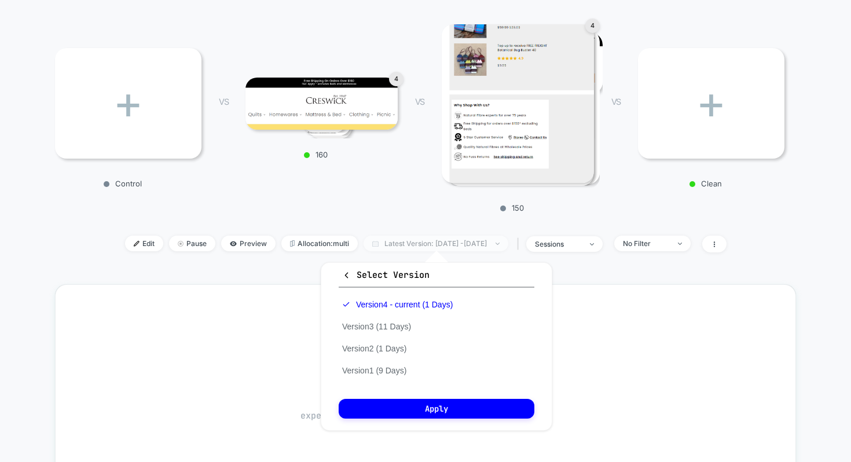
click at [396, 248] on span "Latest Version: Oct 9, 2025 - Oct 9, 2025" at bounding box center [436, 244] width 145 height 16
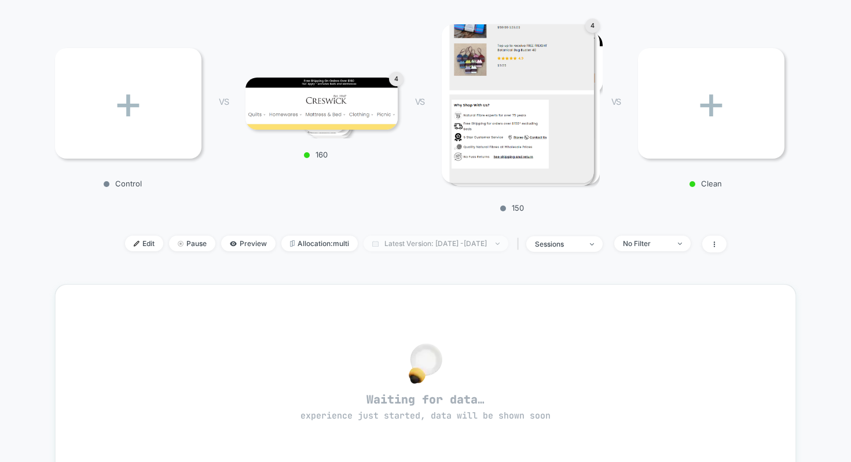
click at [375, 247] on span "Latest Version: Oct 9, 2025 - Oct 9, 2025" at bounding box center [436, 244] width 145 height 16
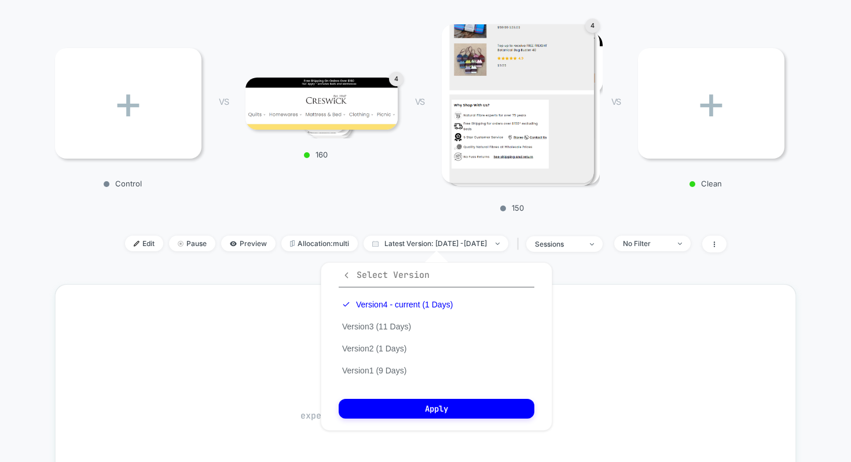
click at [346, 277] on icon "button" at bounding box center [346, 275] width 9 height 9
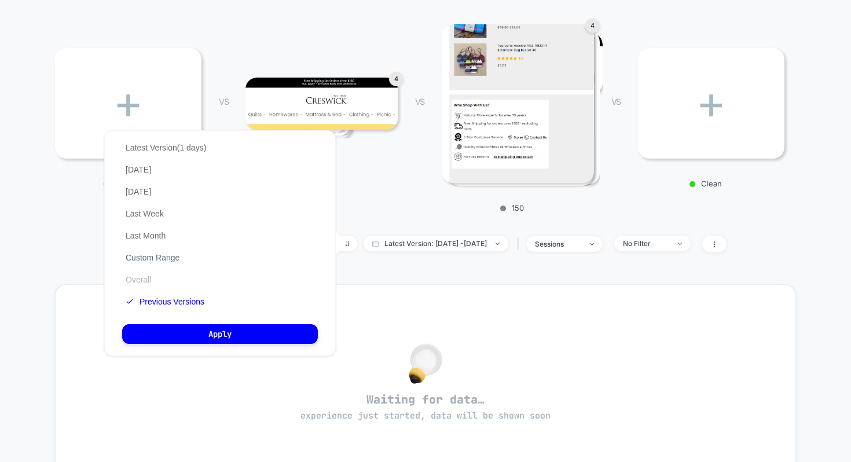
click at [144, 280] on button "Overall" at bounding box center [138, 279] width 32 height 10
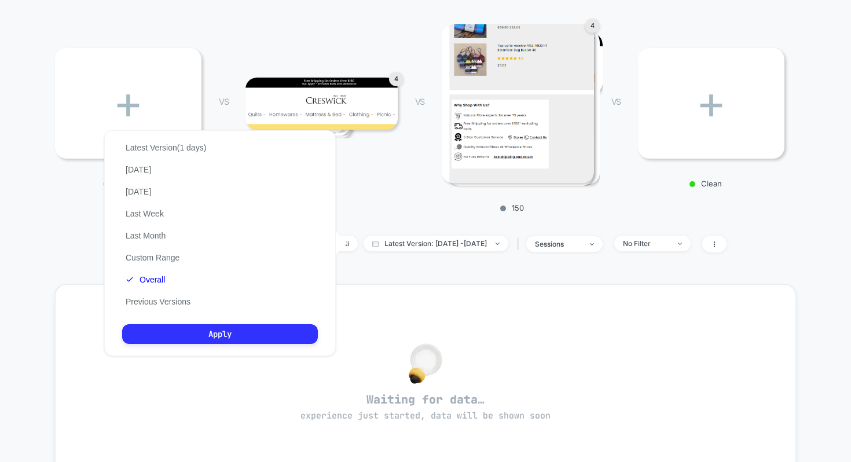
click at [166, 324] on button "Apply" at bounding box center [220, 334] width 196 height 20
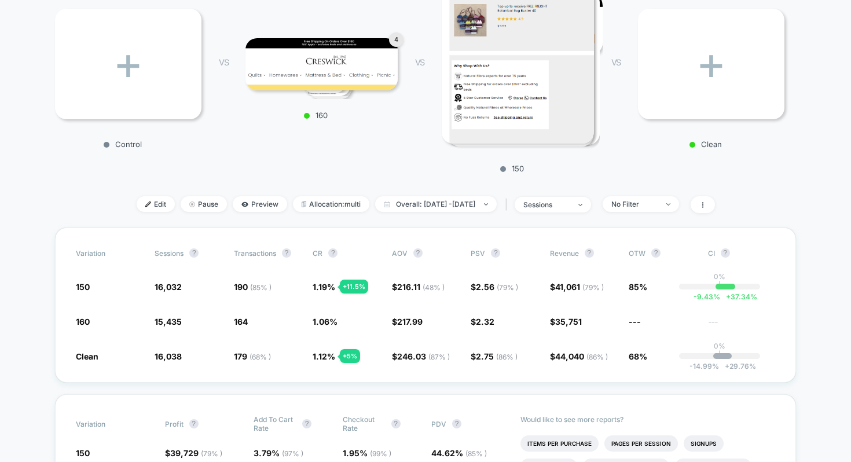
scroll to position [211, 0]
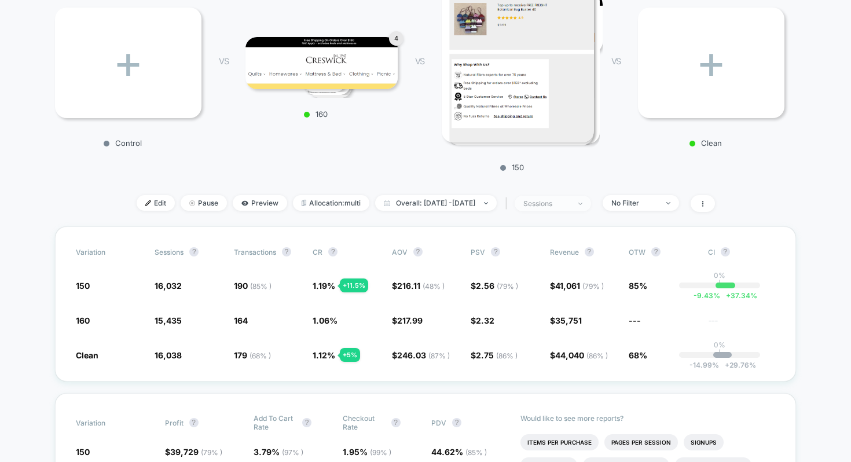
click at [555, 201] on div "sessions" at bounding box center [546, 203] width 46 height 9
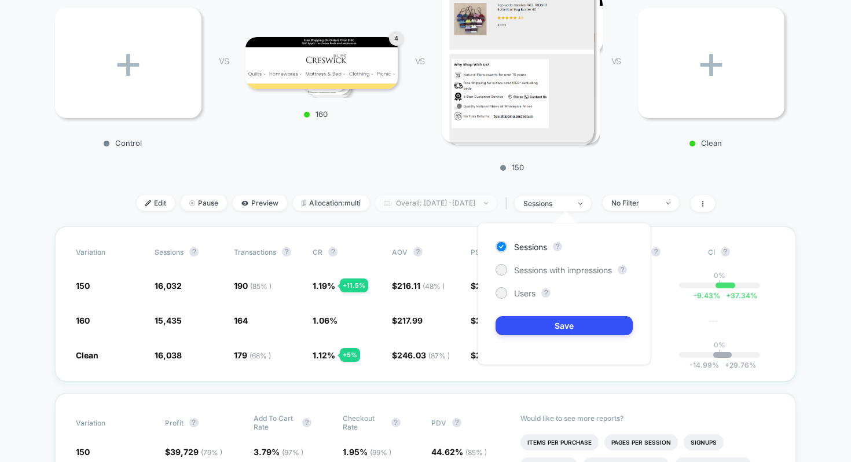
click at [408, 200] on span "Overall: Sep 16, 2025 - Oct 9, 2025" at bounding box center [436, 203] width 122 height 16
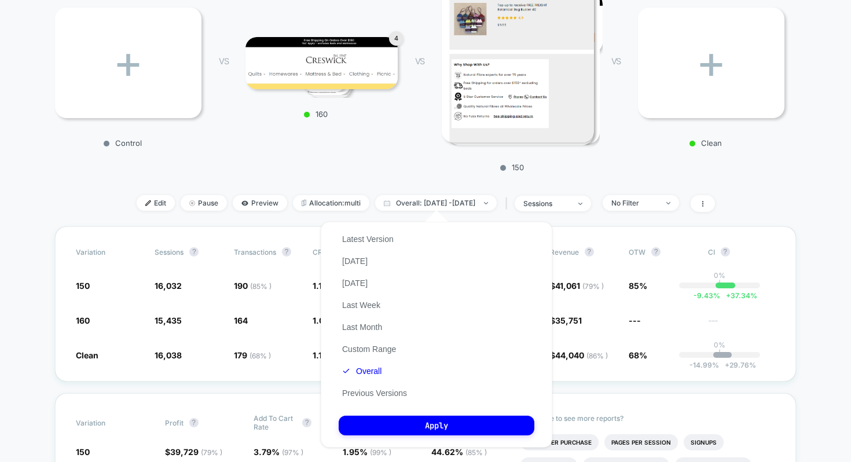
click at [384, 392] on button "Previous Versions" at bounding box center [375, 393] width 72 height 10
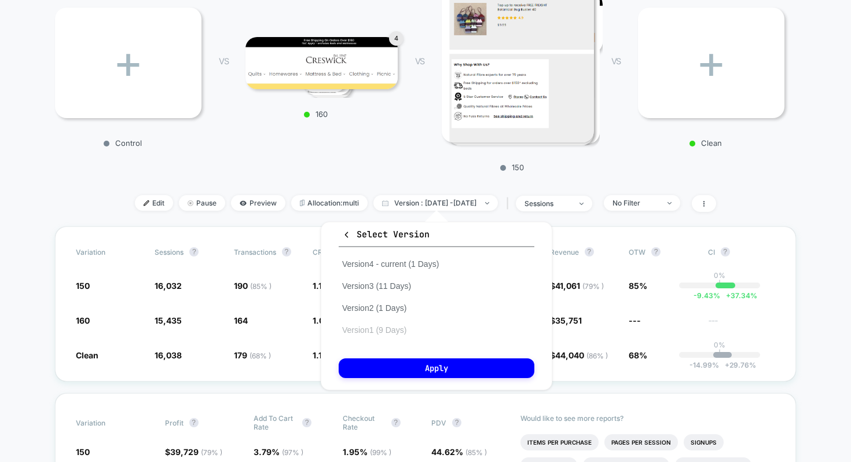
click at [393, 330] on button "Version 1 (9 Days)" at bounding box center [374, 330] width 71 height 10
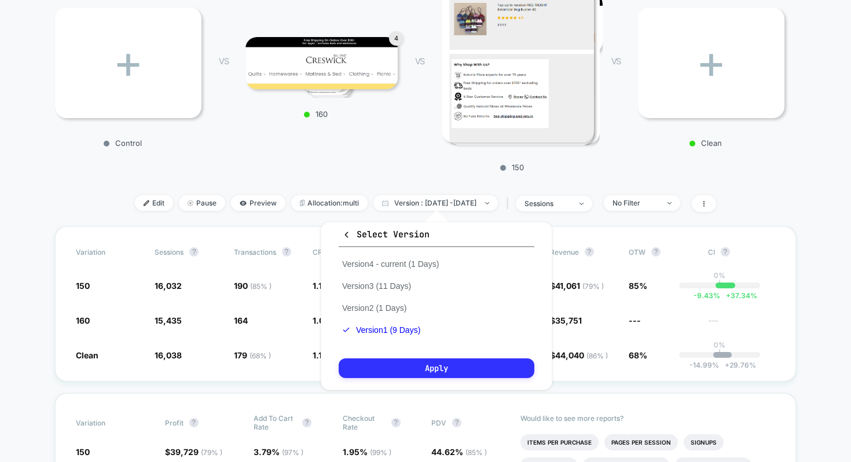
click at [395, 365] on button "Apply" at bounding box center [437, 368] width 196 height 20
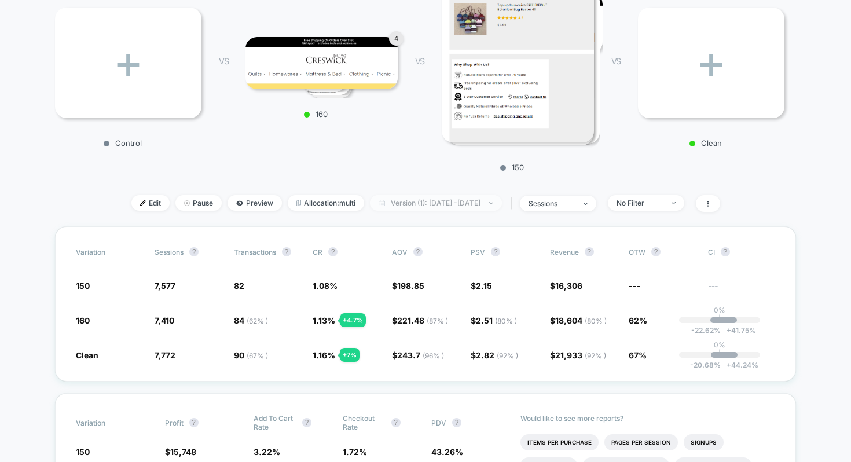
click at [412, 204] on span "Version (1): Sep 16, 2025 - Sep 24, 2025" at bounding box center [436, 203] width 132 height 16
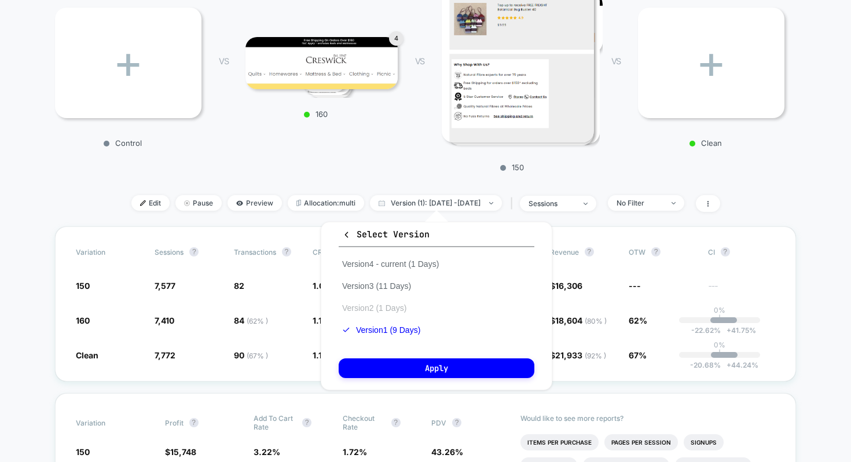
click at [398, 307] on button "Version 2 (1 Days)" at bounding box center [374, 308] width 71 height 10
click at [342, 231] on icon "button" at bounding box center [346, 234] width 9 height 9
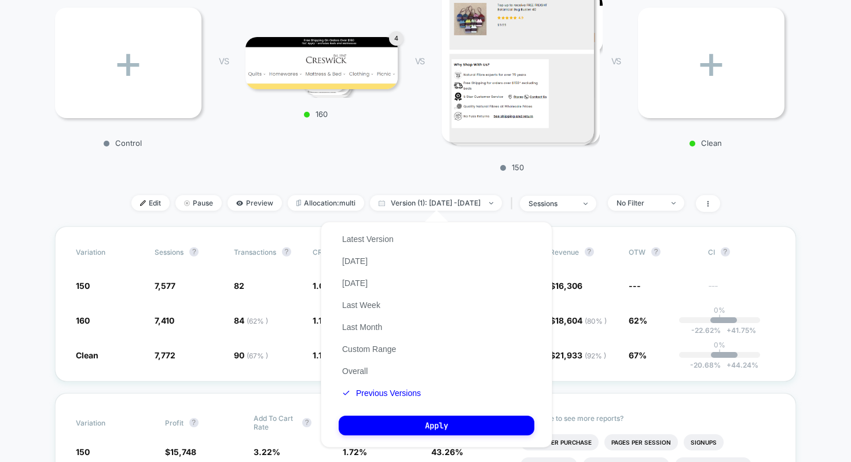
click at [370, 177] on div "+ Control VS 4 160 VS 4 150 VS + Clean" at bounding box center [419, 74] width 741 height 208
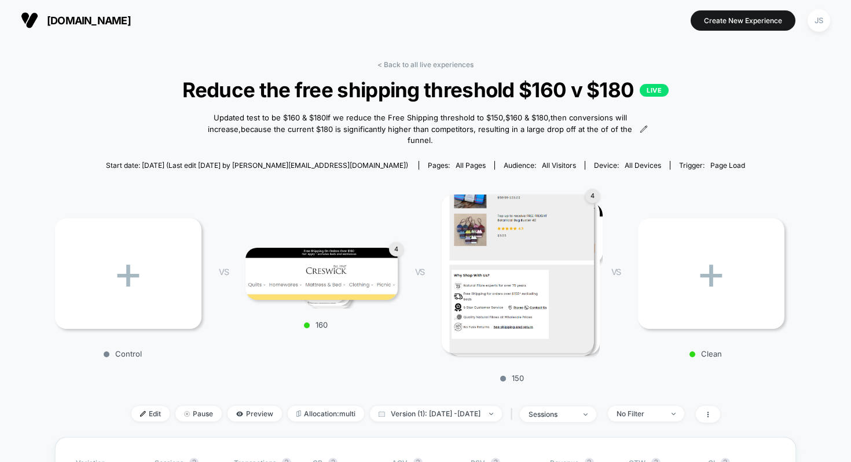
click at [370, 274] on img at bounding box center [321, 274] width 152 height 52
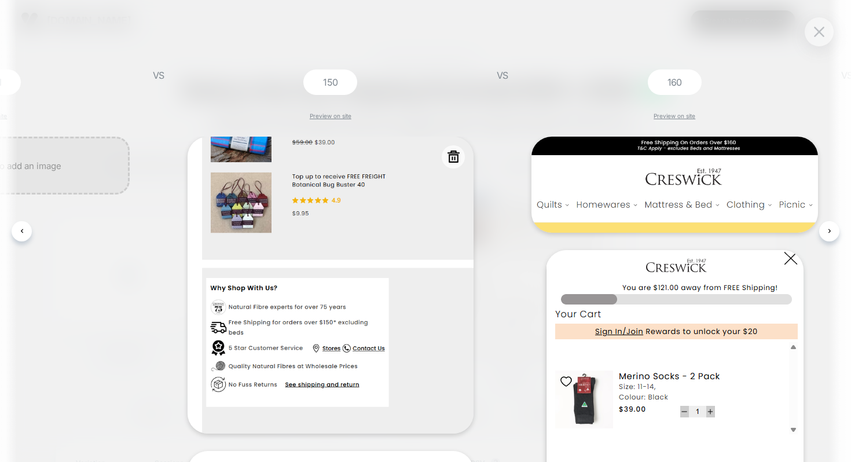
scroll to position [0, 555]
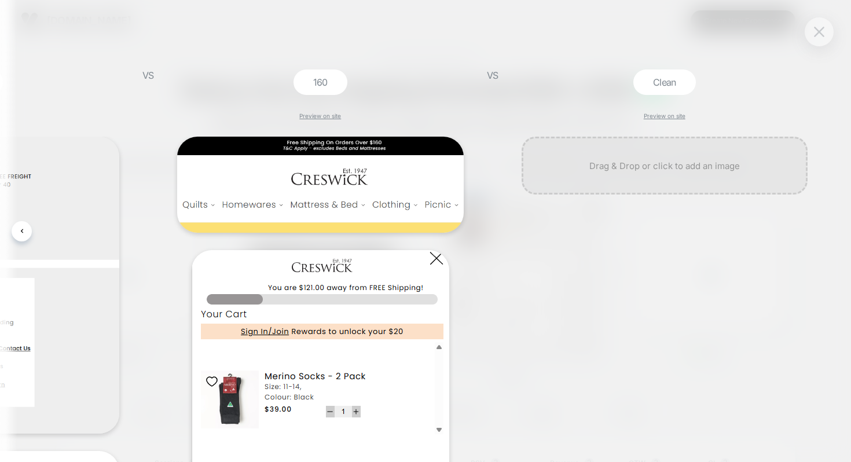
click at [821, 24] on button at bounding box center [818, 31] width 17 height 17
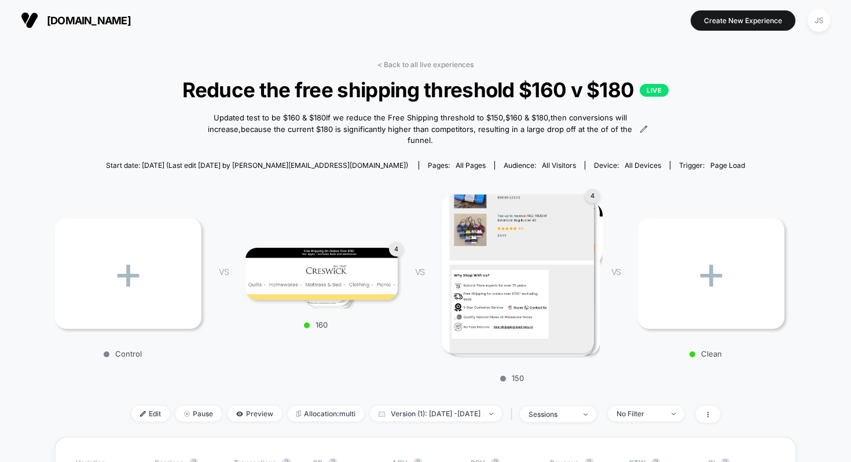
click at [562, 308] on img at bounding box center [518, 274] width 152 height 159
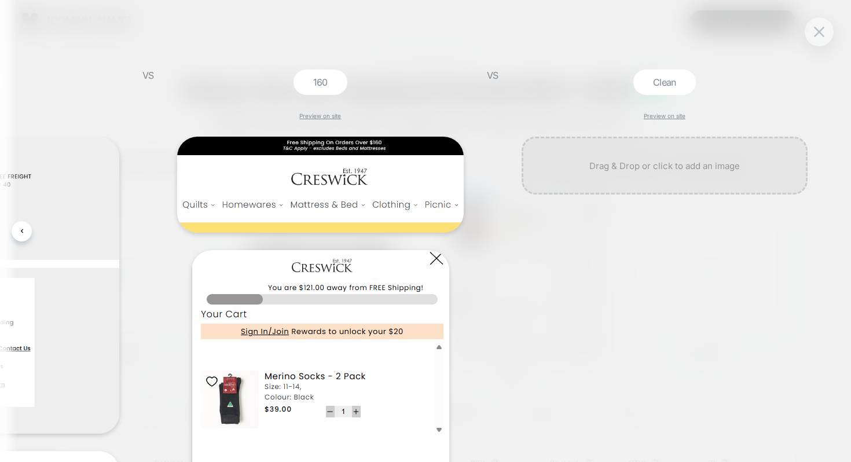
click at [806, 38] on div at bounding box center [819, 31] width 29 height 29
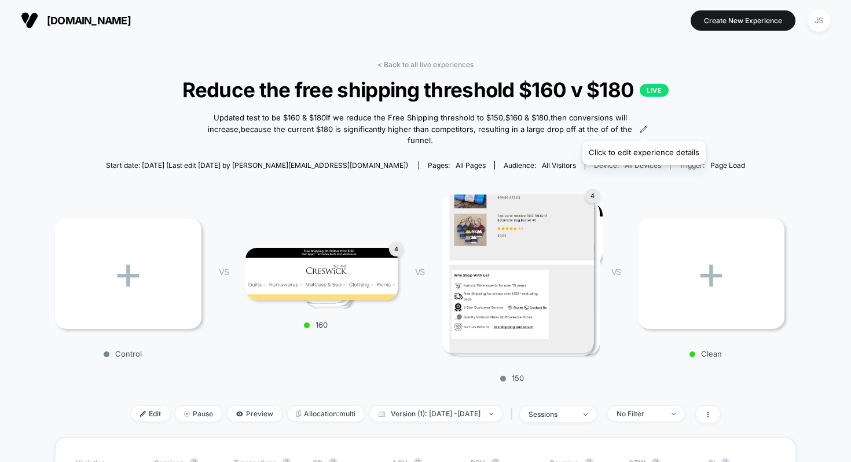
click at [643, 126] on icon at bounding box center [644, 129] width 8 height 8
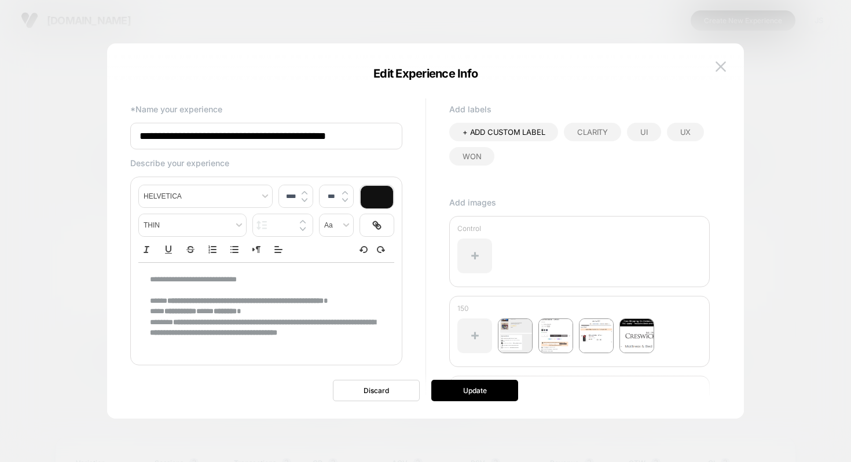
type input "****"
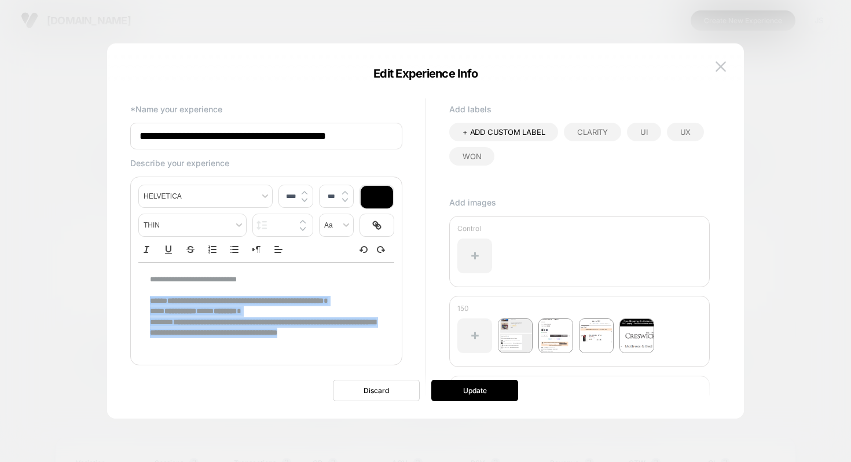
drag, startPoint x: 150, startPoint y: 302, endPoint x: 229, endPoint y: 350, distance: 91.9
click at [229, 350] on div "**********" at bounding box center [266, 312] width 256 height 98
copy div "**********"
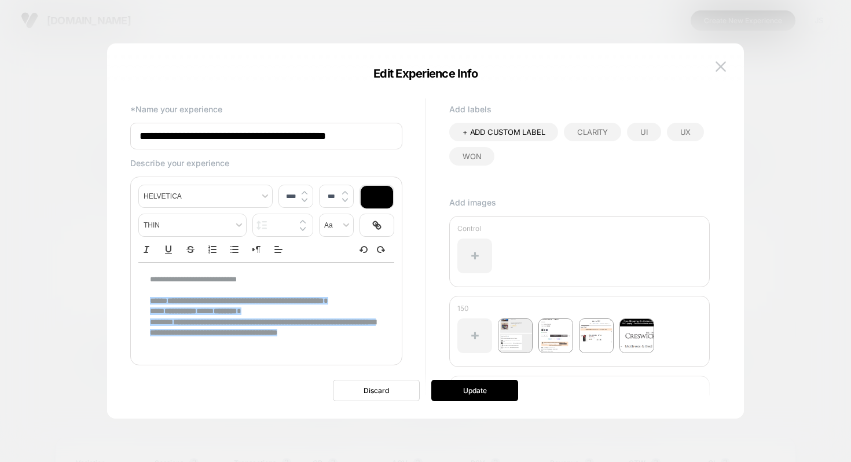
click at [307, 129] on input "**********" at bounding box center [266, 136] width 272 height 27
click at [721, 66] on img at bounding box center [720, 66] width 10 height 10
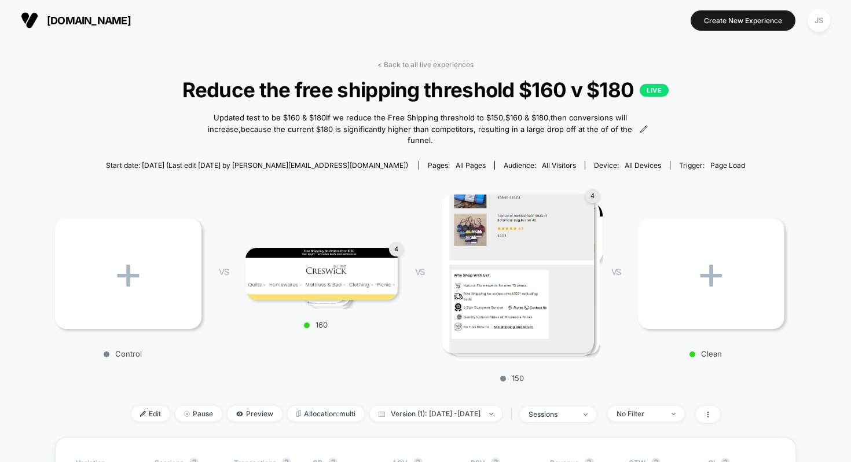
scroll to position [58, 0]
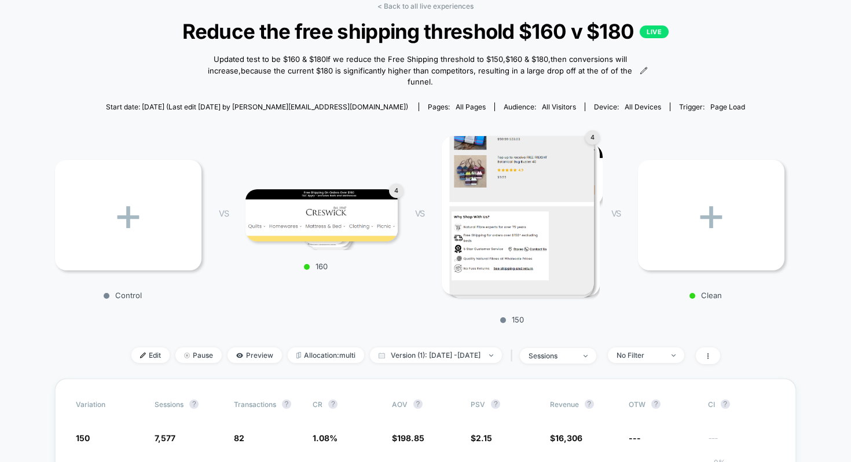
click at [450, 364] on div "< Back to all live experiences Reduce the free shipping threshold $160 v $180 L…" at bounding box center [425, 190] width 741 height 377
click at [448, 356] on span "Version (1): Sep 16, 2025 - Sep 24, 2025" at bounding box center [436, 355] width 132 height 16
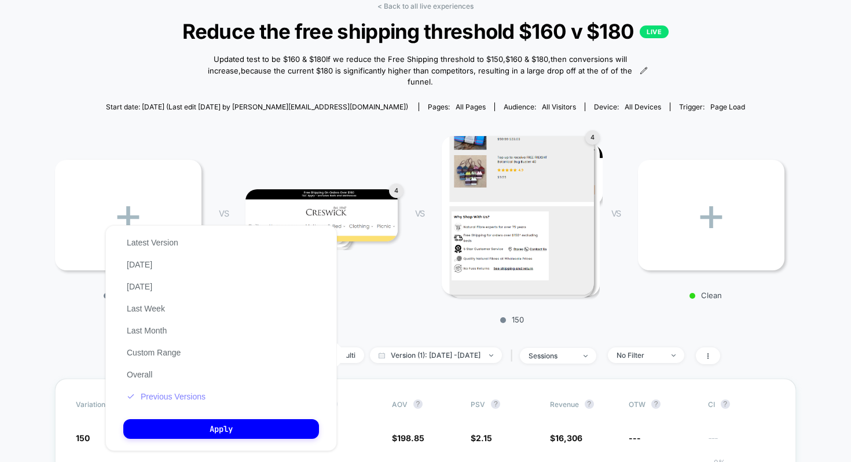
click at [164, 393] on button "Previous Versions" at bounding box center [166, 396] width 86 height 10
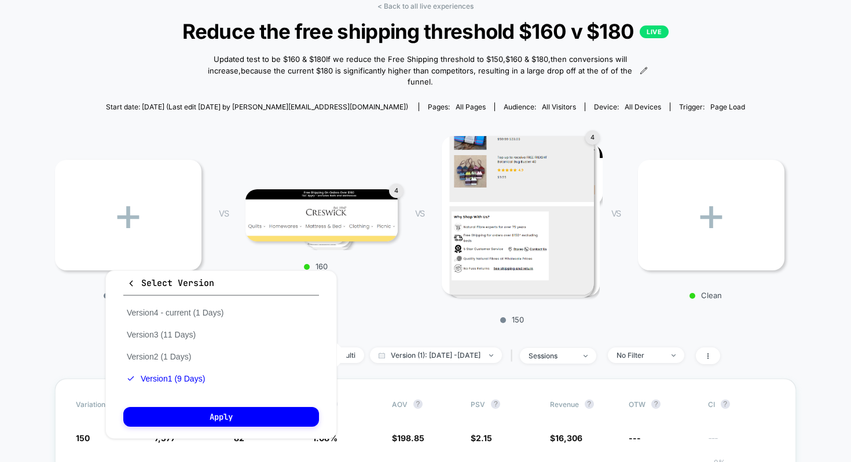
click at [175, 325] on div "Version 4 - current (1 Days) Version 3 (11 Days) Version 2 (1 Days) Version 1 (…" at bounding box center [175, 346] width 104 height 88
click at [178, 333] on button "Version 3 (11 Days)" at bounding box center [161, 334] width 76 height 10
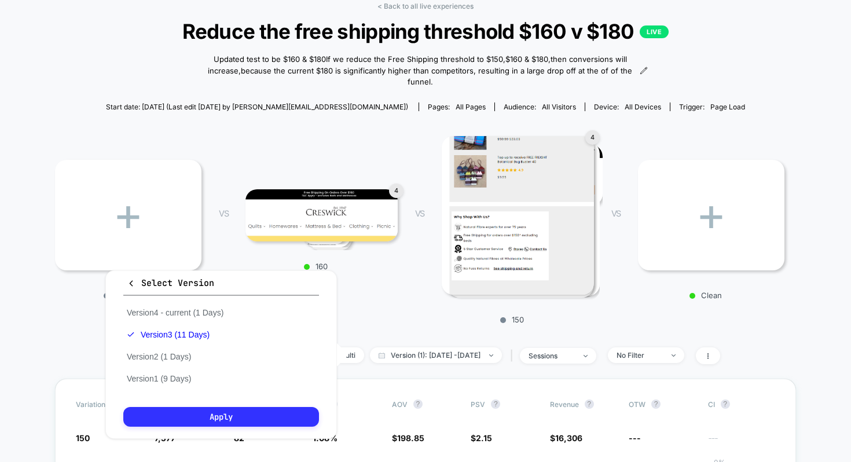
click at [219, 419] on button "Apply" at bounding box center [221, 417] width 196 height 20
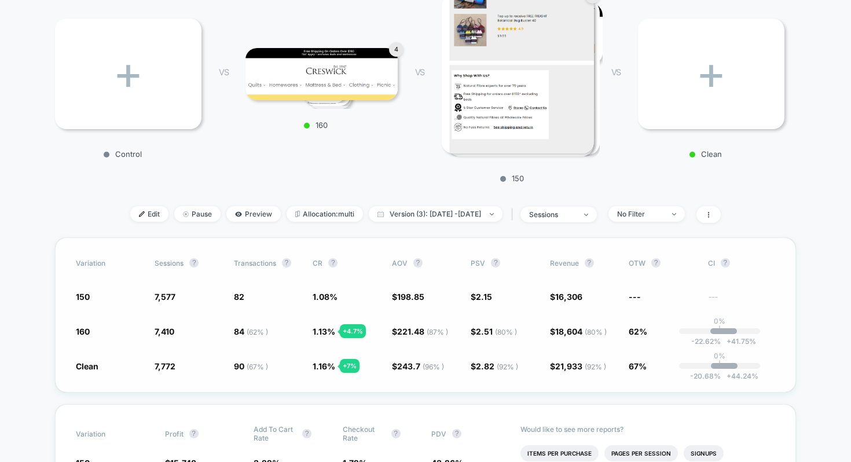
scroll to position [280, 0]
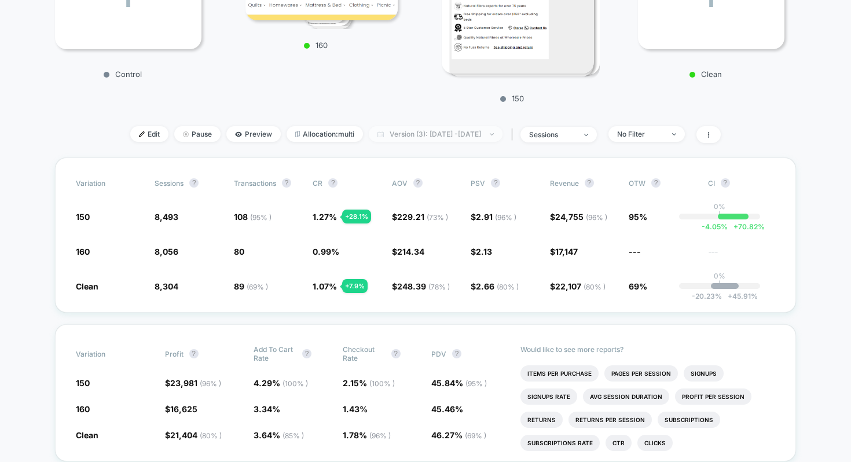
click at [405, 134] on span "Version (3): Sep 28, 2025 - Oct 8, 2025" at bounding box center [436, 134] width 134 height 16
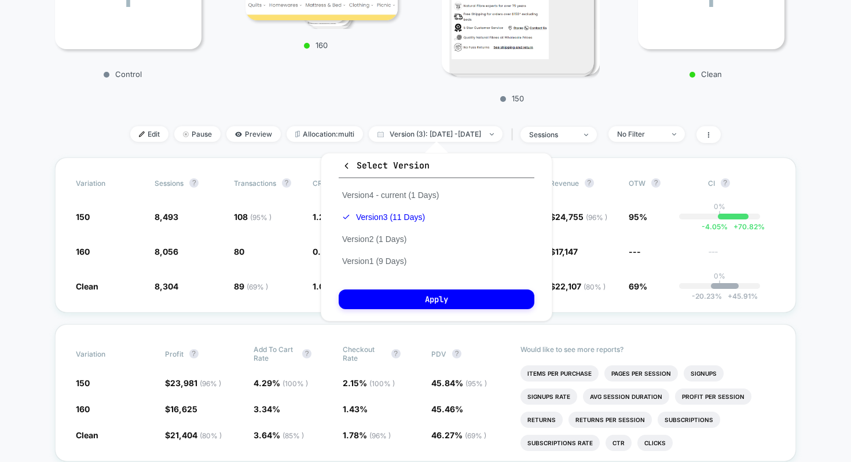
click at [415, 102] on div "+ Control VS 4 160 VS 4 150 VS + Clean" at bounding box center [419, 6] width 741 height 208
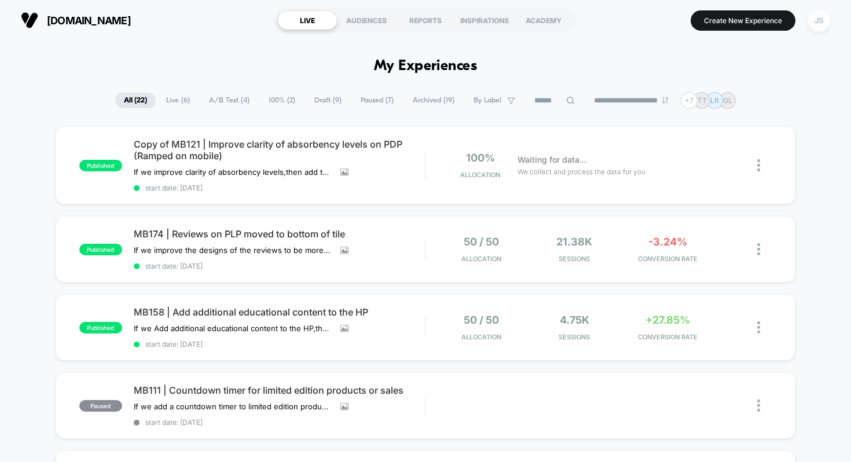
click at [820, 21] on div "JS" at bounding box center [819, 20] width 23 height 23
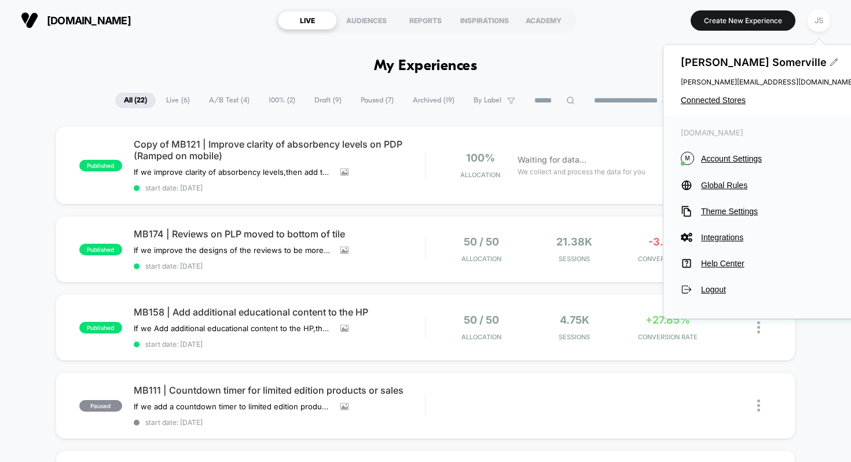
click at [830, 61] on icon at bounding box center [834, 62] width 9 height 9
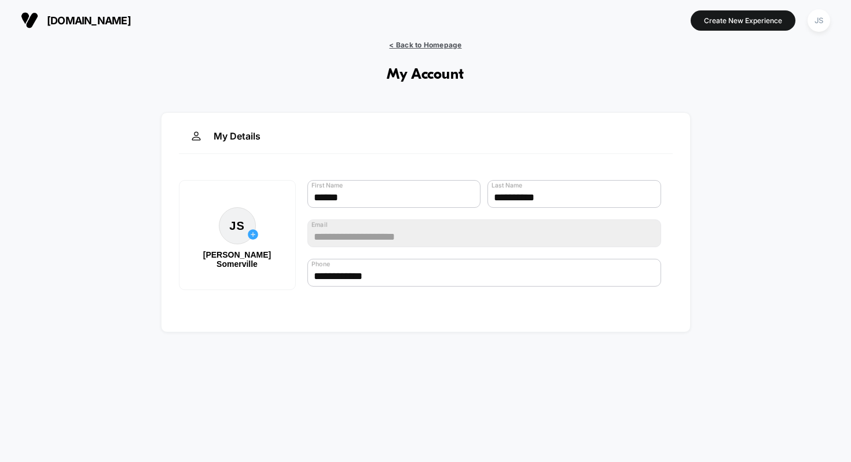
click at [442, 45] on span "< Back to Homepage" at bounding box center [425, 45] width 72 height 9
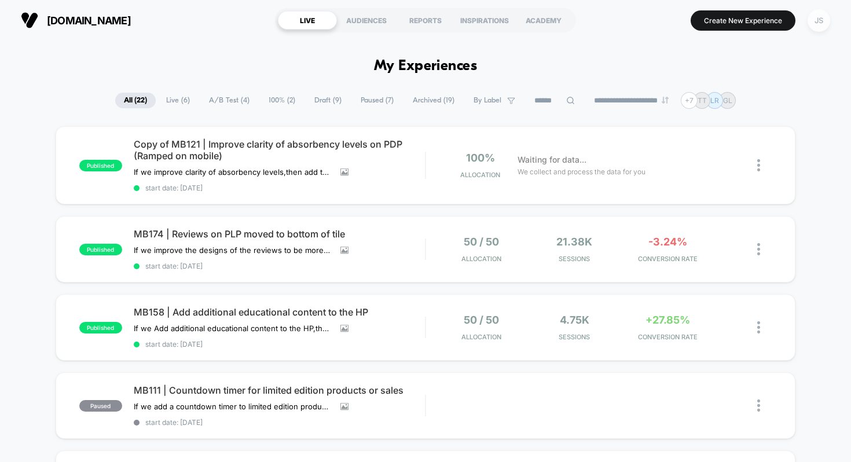
click at [824, 20] on div "JS" at bounding box center [819, 20] width 23 height 23
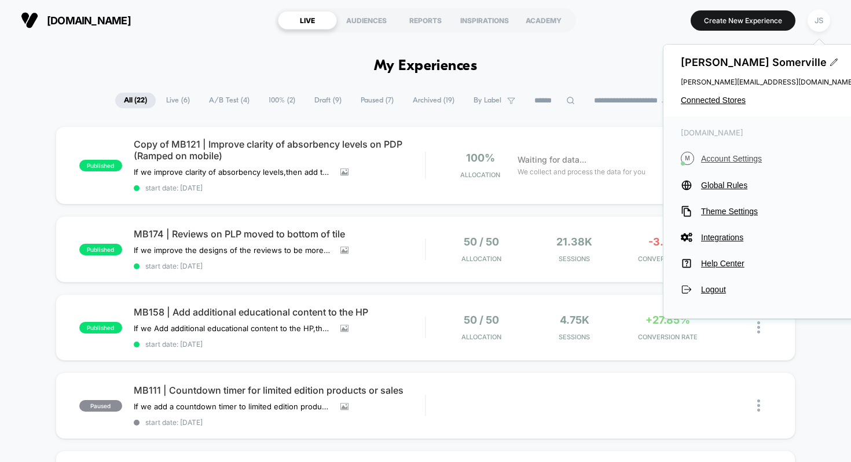
click at [738, 162] on span "Account Settings" at bounding box center [777, 158] width 153 height 9
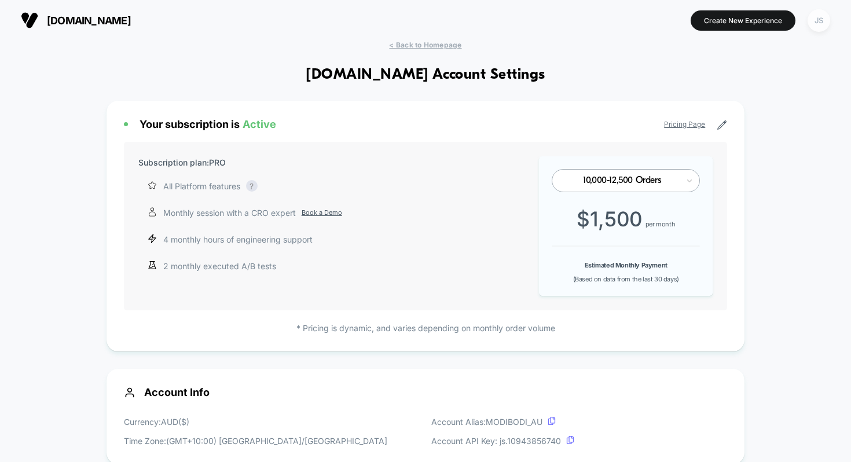
click at [817, 24] on div "JS" at bounding box center [819, 20] width 23 height 23
